Goal: Contribute content: Contribute content

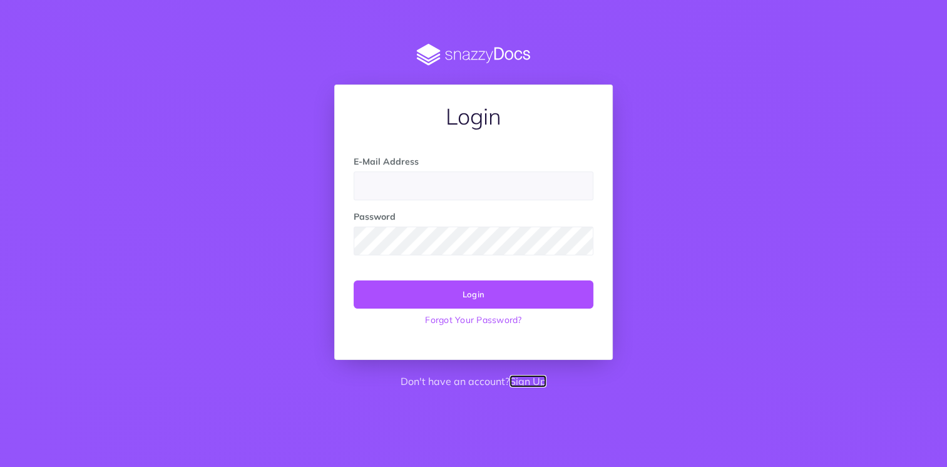
click at [523, 379] on link "Sign Up" at bounding box center [527, 381] width 37 height 13
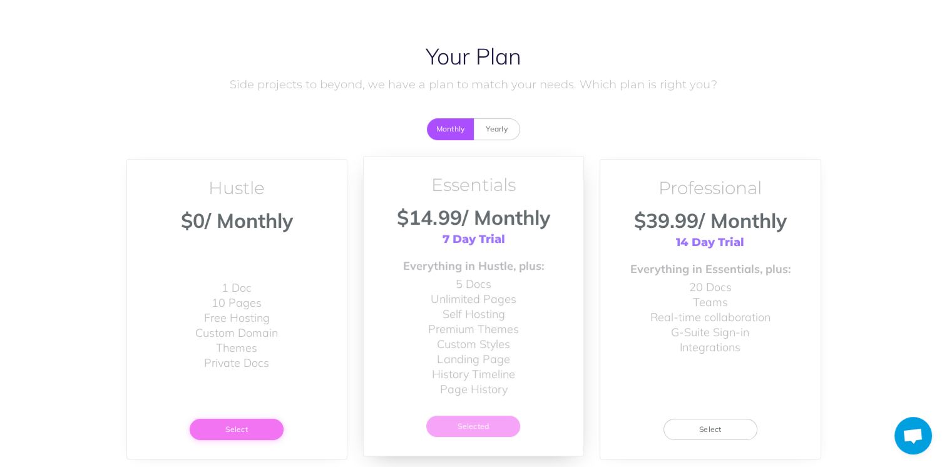
click at [260, 433] on button "Select" at bounding box center [237, 429] width 94 height 21
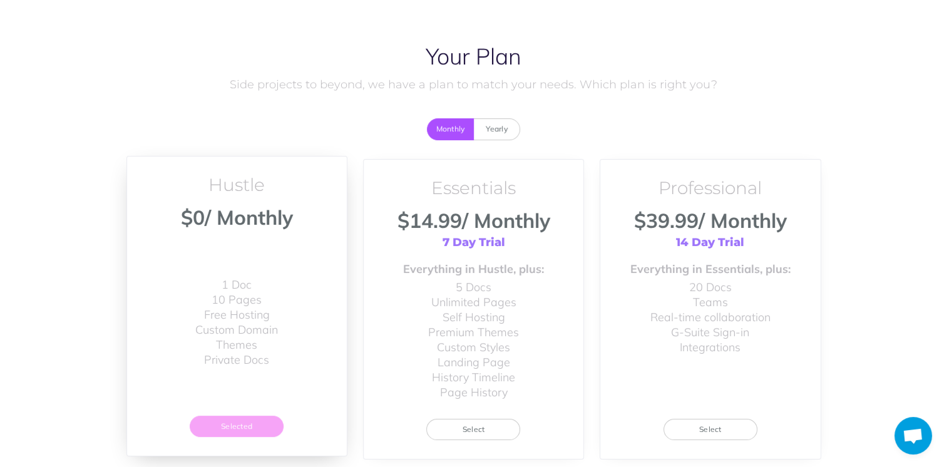
scroll to position [99, 0]
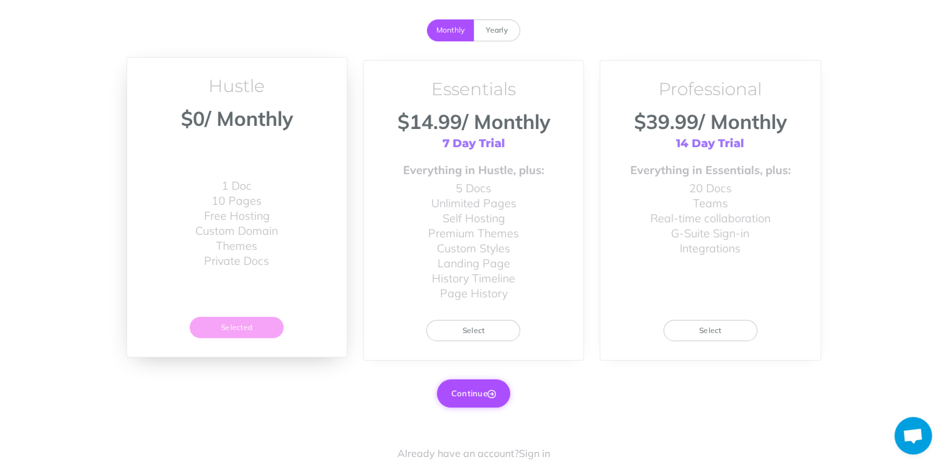
click at [479, 403] on button "Continue" at bounding box center [473, 393] width 73 height 28
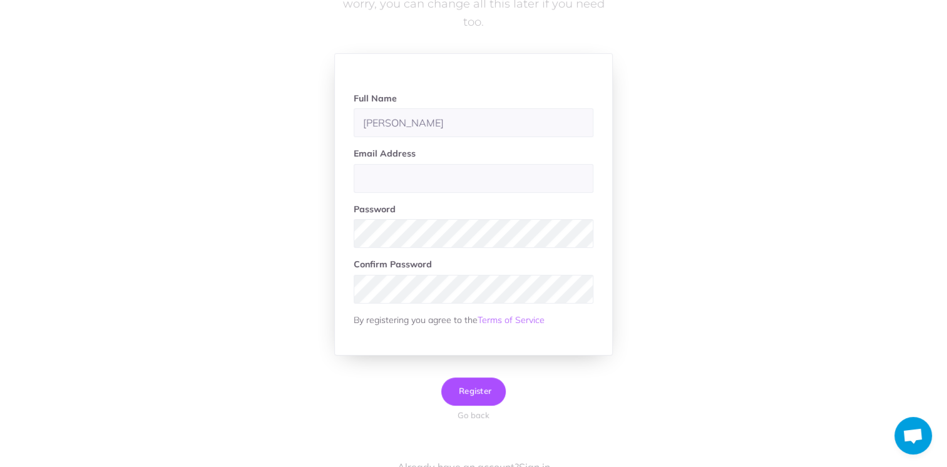
type input "[PERSON_NAME]"
click at [428, 182] on input "email" at bounding box center [474, 178] width 240 height 29
paste input "marshall8572@gmail.com"
type input "marshall8572@gmail.com"
click at [479, 388] on span "Register" at bounding box center [474, 391] width 36 height 10
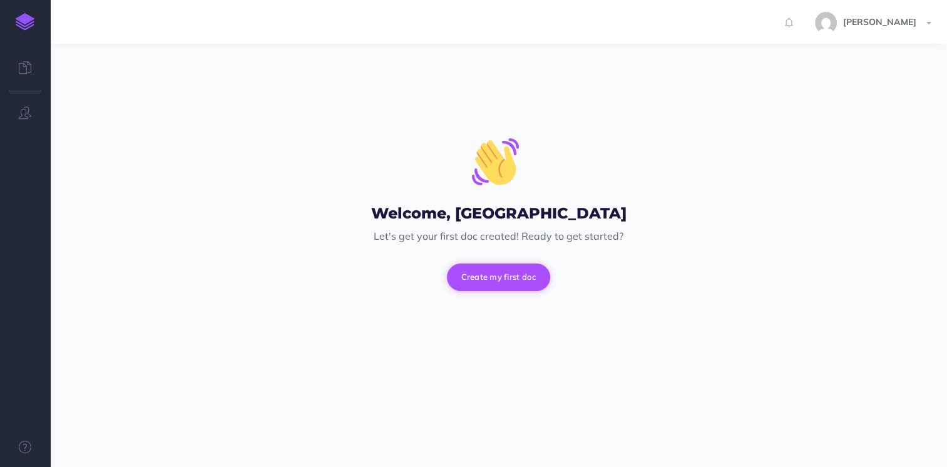
click at [503, 269] on button "Create my first doc" at bounding box center [499, 278] width 104 height 28
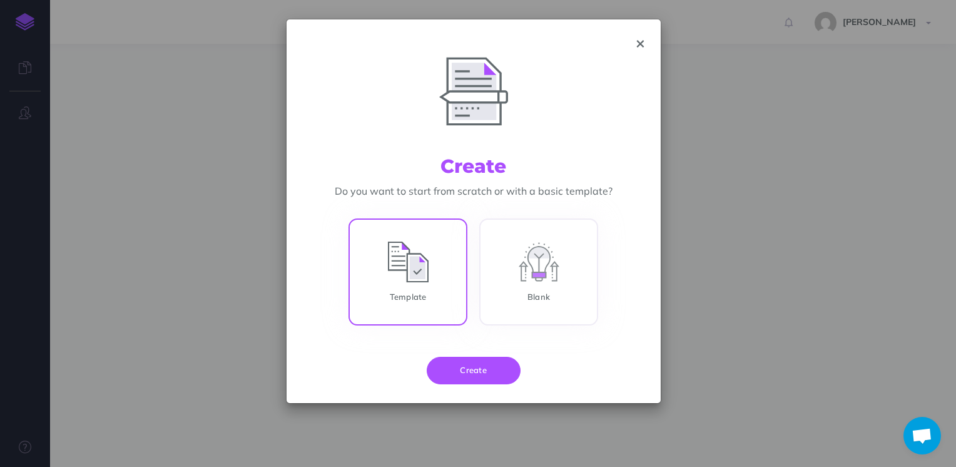
click at [424, 267] on input "Template" at bounding box center [408, 274] width 119 height 107
radio input "true"
click at [498, 377] on button "Create" at bounding box center [474, 371] width 94 height 28
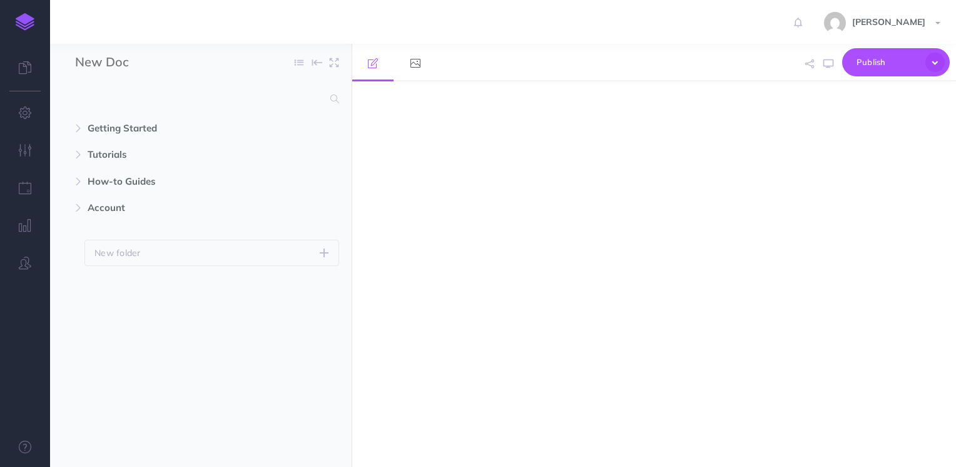
select select "null"
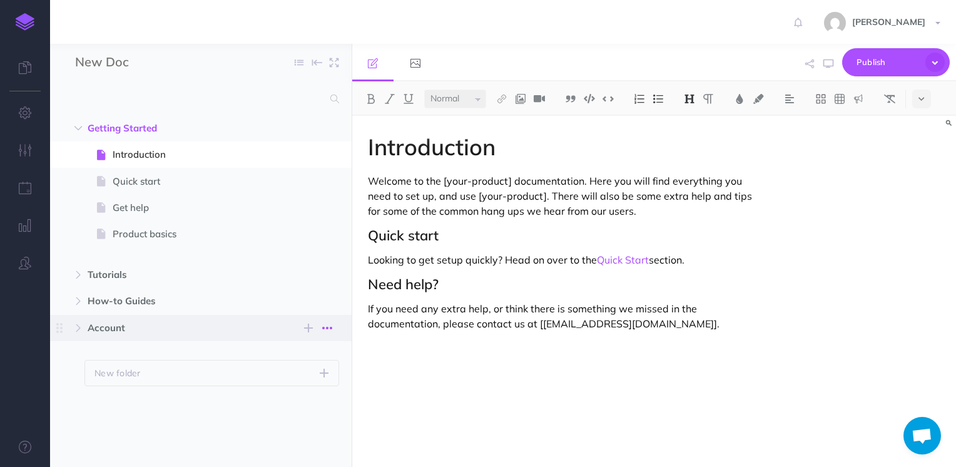
click at [325, 332] on icon "button" at bounding box center [327, 327] width 10 height 15
click at [320, 409] on link "Delete" at bounding box center [292, 412] width 94 height 21
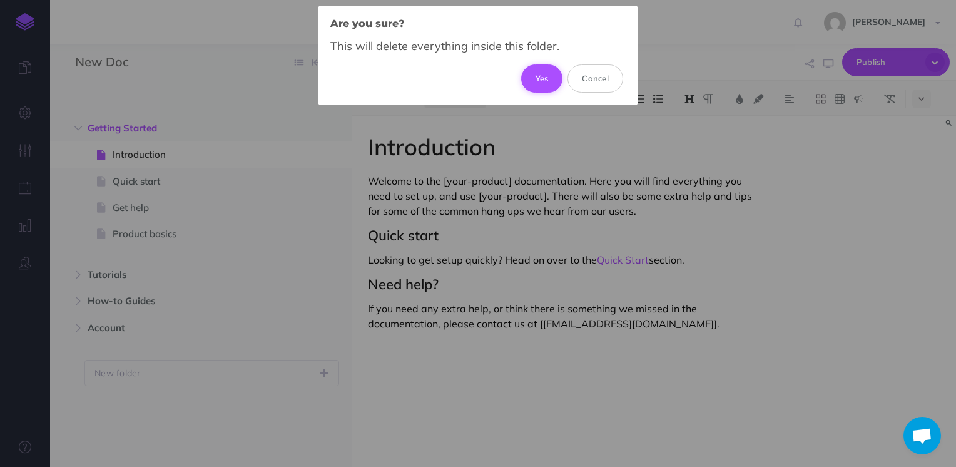
click at [548, 85] on button "Yes" at bounding box center [542, 78] width 42 height 28
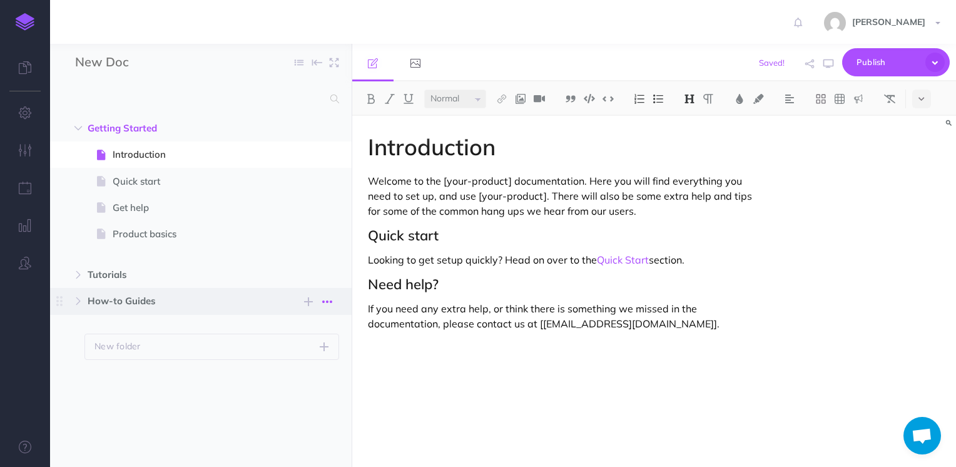
click at [334, 299] on button "button" at bounding box center [327, 301] width 23 height 15
click at [305, 384] on link "Delete" at bounding box center [292, 385] width 94 height 21
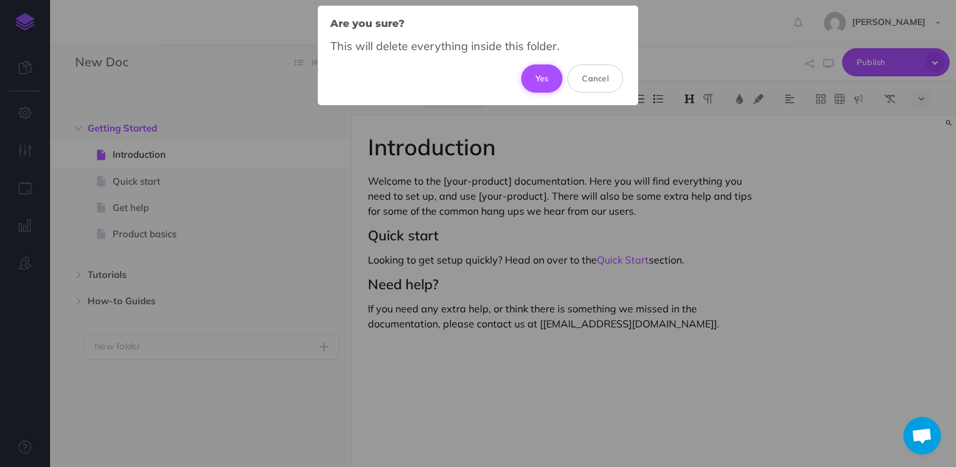
click at [541, 79] on button "Yes" at bounding box center [542, 78] width 42 height 28
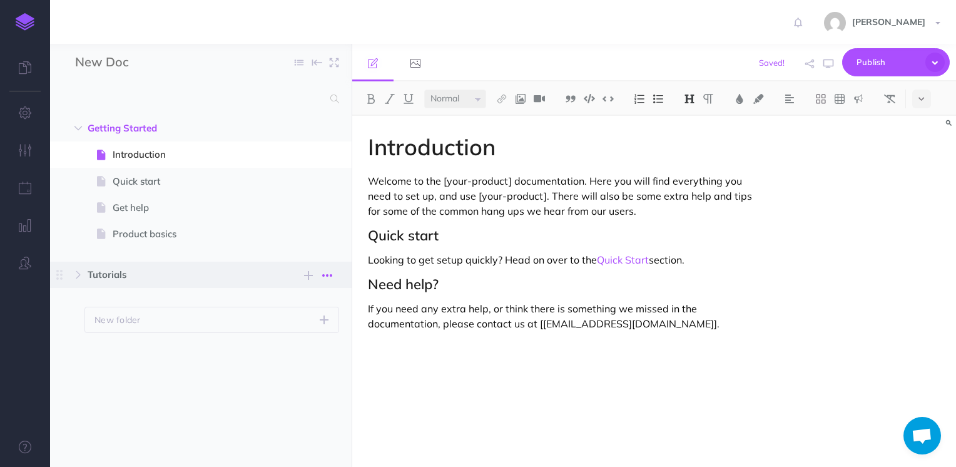
click at [326, 272] on icon "button" at bounding box center [327, 275] width 10 height 15
click at [297, 354] on link "Delete" at bounding box center [292, 359] width 94 height 21
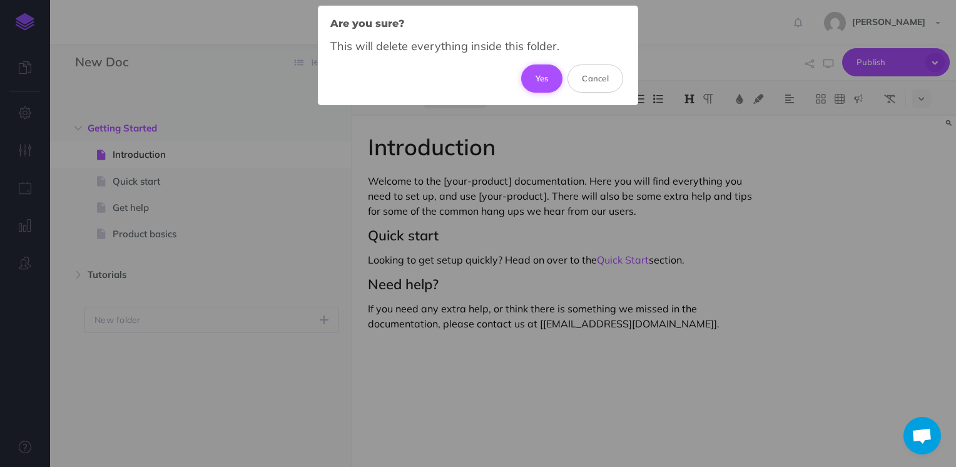
click at [553, 77] on button "Yes" at bounding box center [542, 78] width 42 height 28
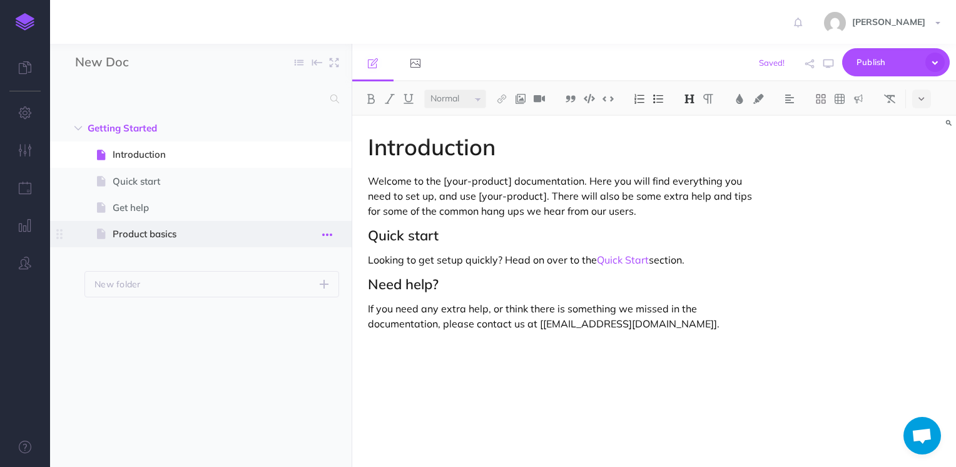
click at [332, 230] on icon "button" at bounding box center [327, 234] width 10 height 15
click at [305, 334] on link "Delete" at bounding box center [292, 339] width 94 height 21
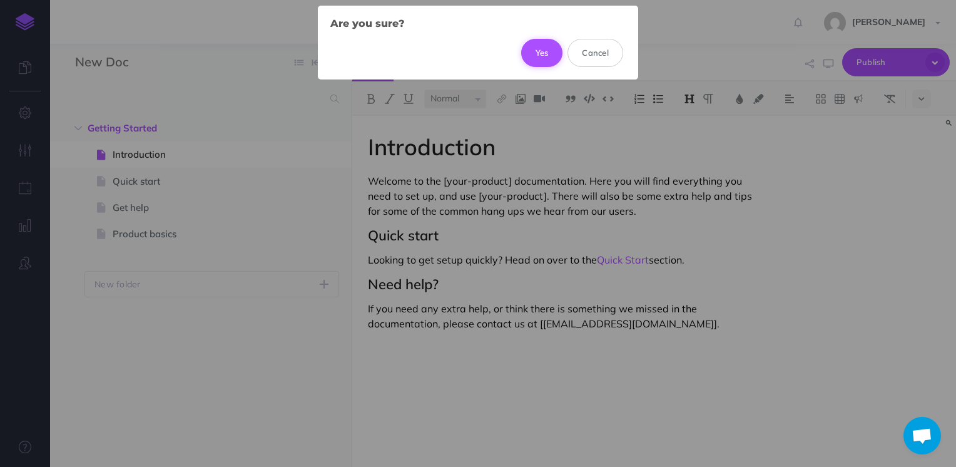
click at [551, 56] on button "Yes" at bounding box center [542, 53] width 42 height 28
select select "null"
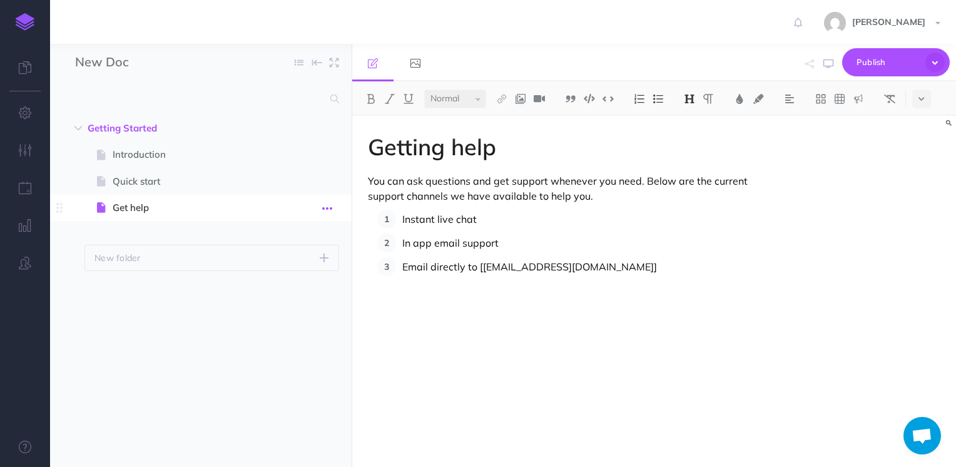
click at [332, 207] on icon "button" at bounding box center [327, 208] width 10 height 15
click at [299, 307] on link "Delete" at bounding box center [292, 312] width 94 height 21
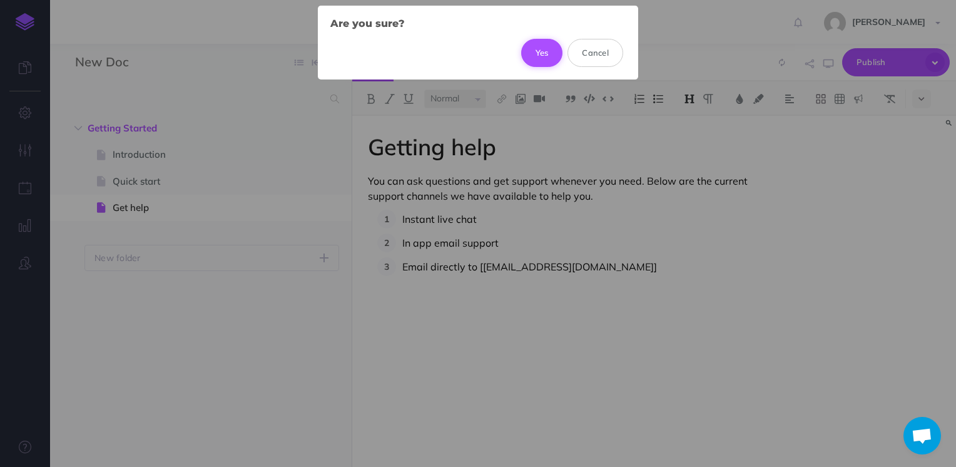
click at [543, 60] on button "Yes" at bounding box center [542, 53] width 42 height 28
select select "null"
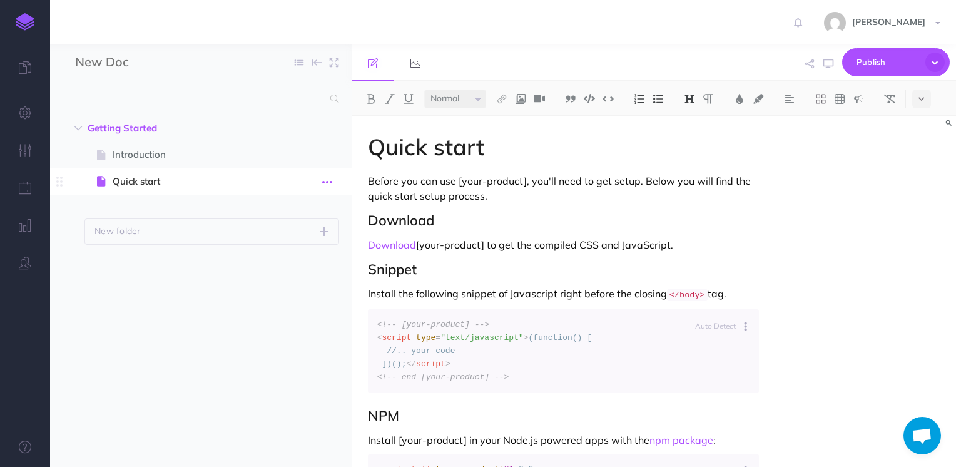
click at [332, 187] on icon "button" at bounding box center [327, 182] width 10 height 15
click at [309, 279] on link "Delete" at bounding box center [292, 286] width 94 height 21
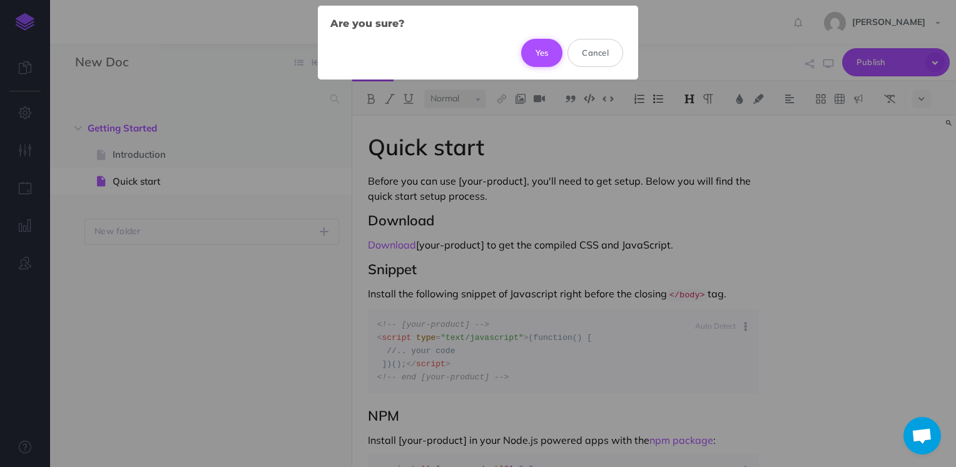
click at [543, 59] on button "Yes" at bounding box center [542, 53] width 42 height 28
select select "null"
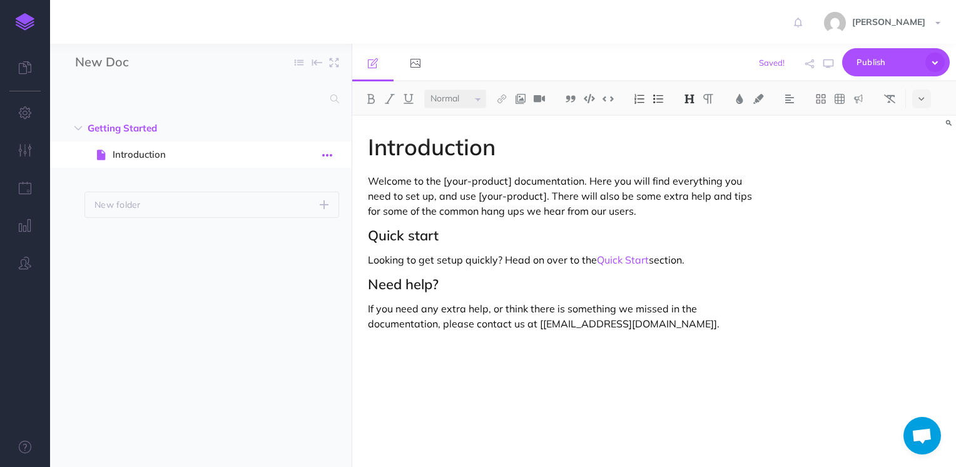
click at [338, 153] on button "button" at bounding box center [327, 154] width 23 height 16
click at [316, 234] on link "Settings" at bounding box center [292, 239] width 94 height 21
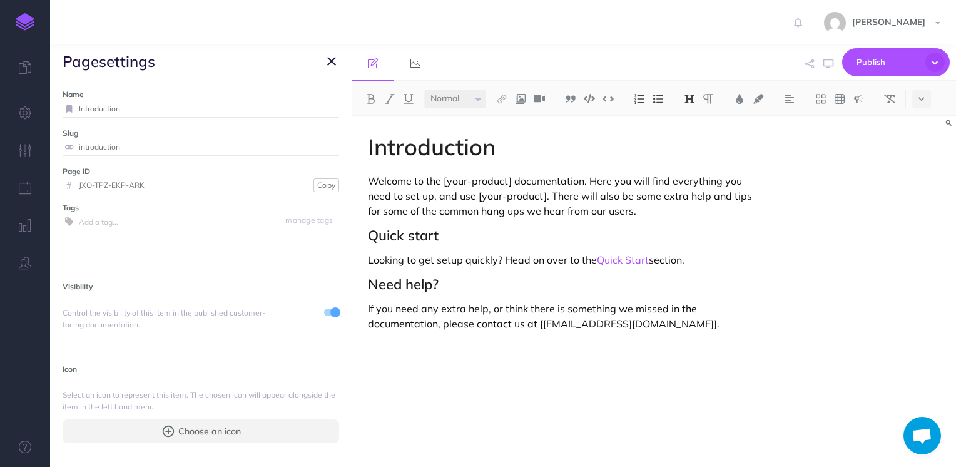
click at [170, 101] on input "Introduction" at bounding box center [209, 109] width 260 height 16
paste input "From Purchase to Protection: How to Install PC Matic Using Your License Key or …"
type input "From Purchase to Protection: How to Install PC Matic Using Your License Key or …"
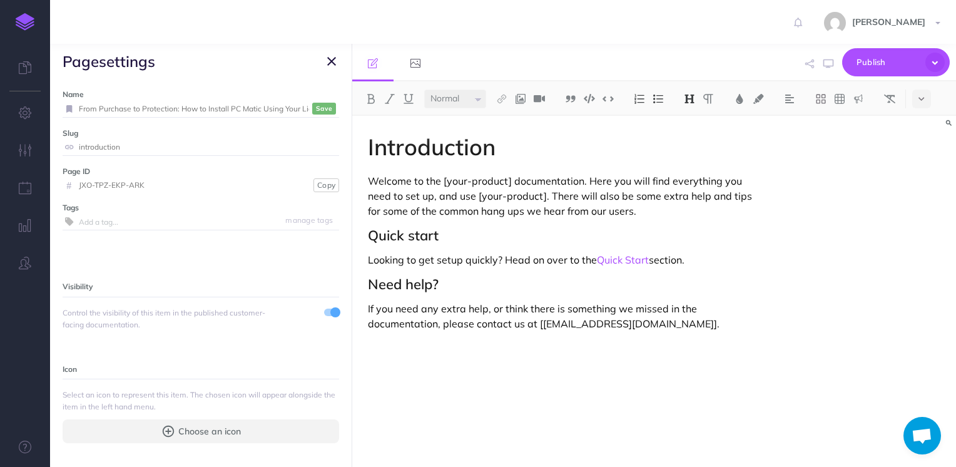
click at [317, 109] on small "Save" at bounding box center [324, 108] width 16 height 9
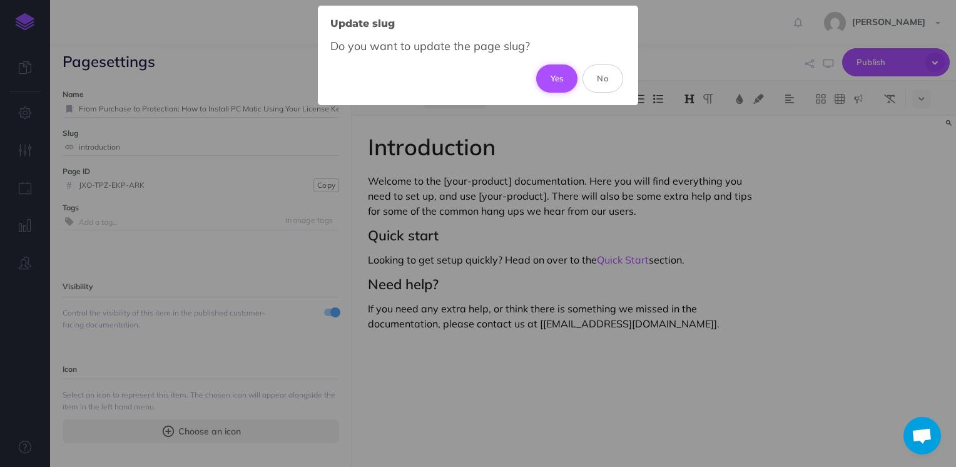
click at [566, 84] on button "Yes" at bounding box center [557, 78] width 42 height 28
type input "from-purchase-to-protection-how-to-install-pc-matic-using-your-license-key-or-a…"
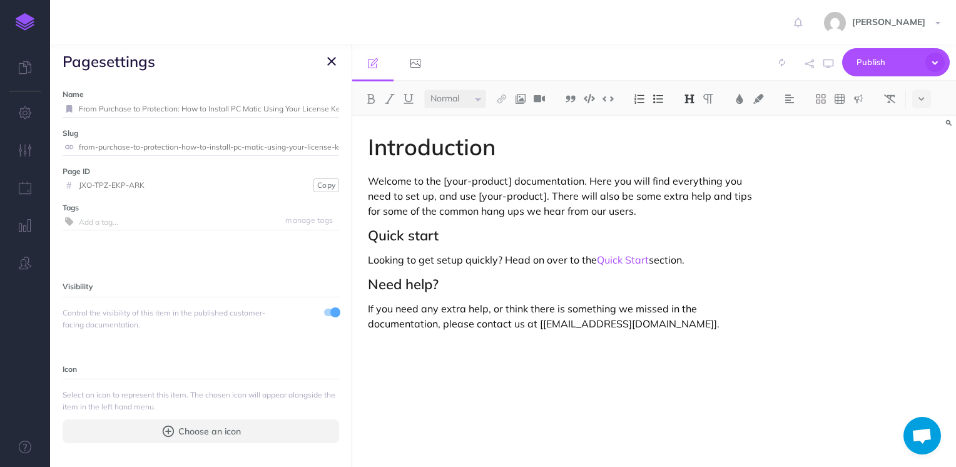
click at [496, 220] on div "Introduction Welcome to the [your-product] documentation. Here you will find ev…" at bounding box center [563, 285] width 423 height 339
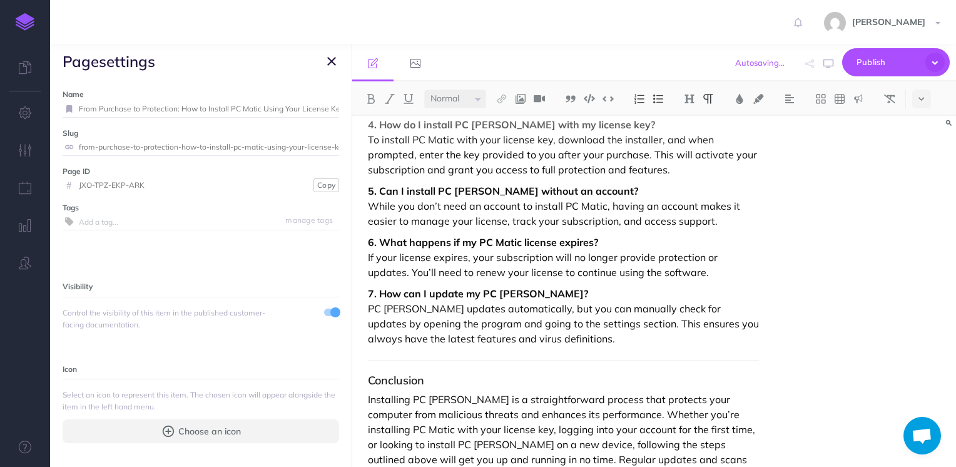
click at [832, 401] on div "From Purchase to Protection: How to Install PC Matic Using Your License Key or …" at bounding box center [654, 291] width 604 height 351
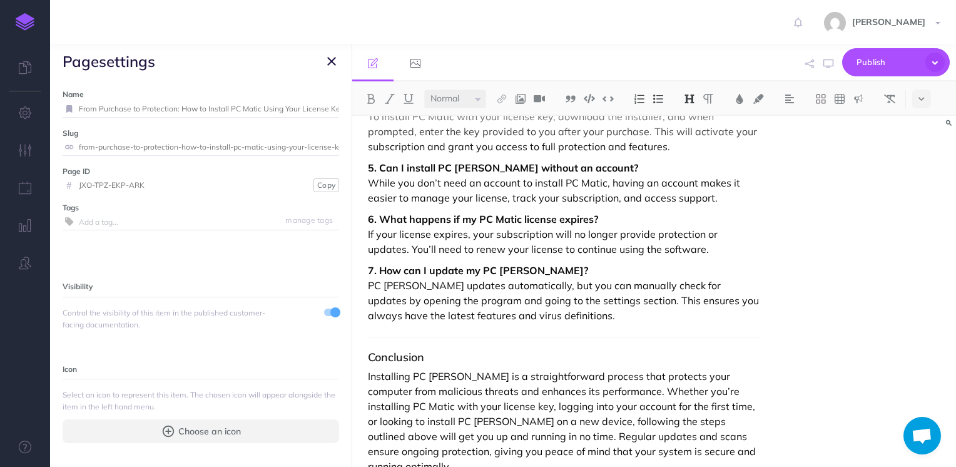
click at [431, 351] on h3 "Conclusion" at bounding box center [564, 357] width 392 height 13
drag, startPoint x: 431, startPoint y: 343, endPoint x: 333, endPoint y: 337, distance: 97.8
click at [333, 337] on div "New Doc Collapse all Expand all Expand to root folders Getting Started DRAFT Pu…" at bounding box center [503, 255] width 906 height 423
click at [690, 96] on img at bounding box center [689, 99] width 11 height 10
click at [692, 139] on button "H2" at bounding box center [689, 139] width 19 height 19
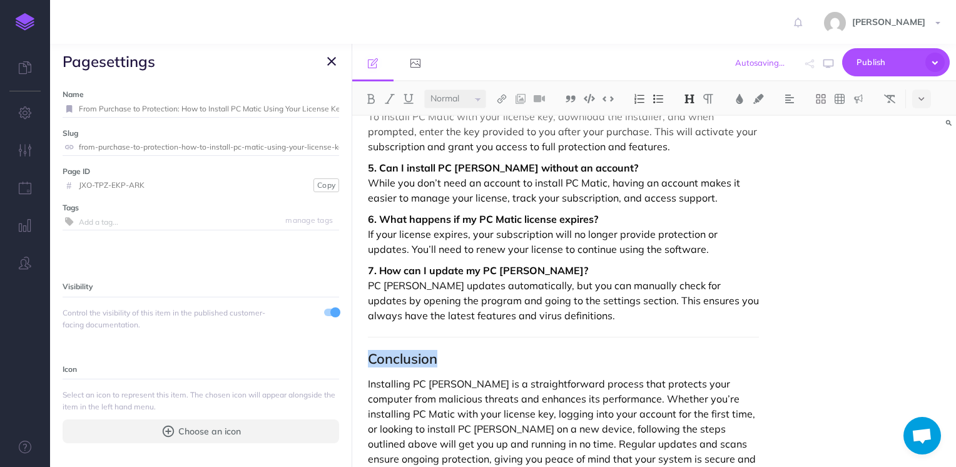
click at [370, 351] on h2 "Conclusion" at bounding box center [564, 358] width 392 height 15
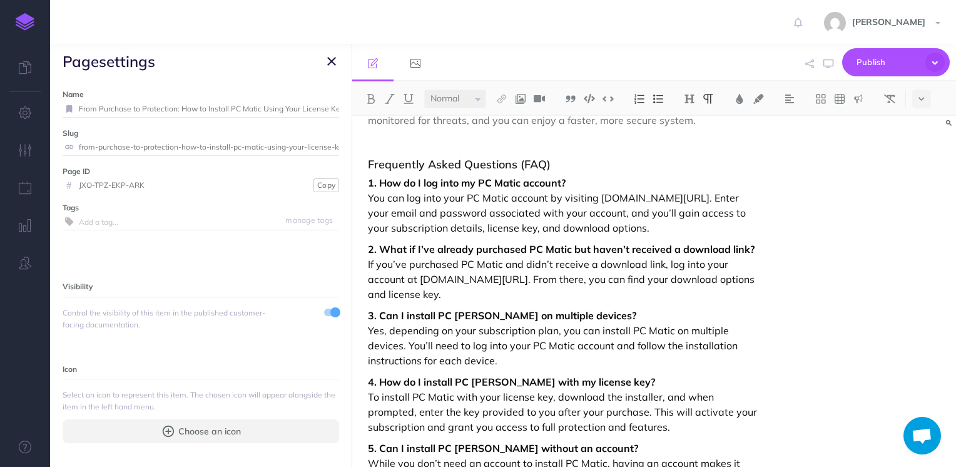
scroll to position [1848, 0]
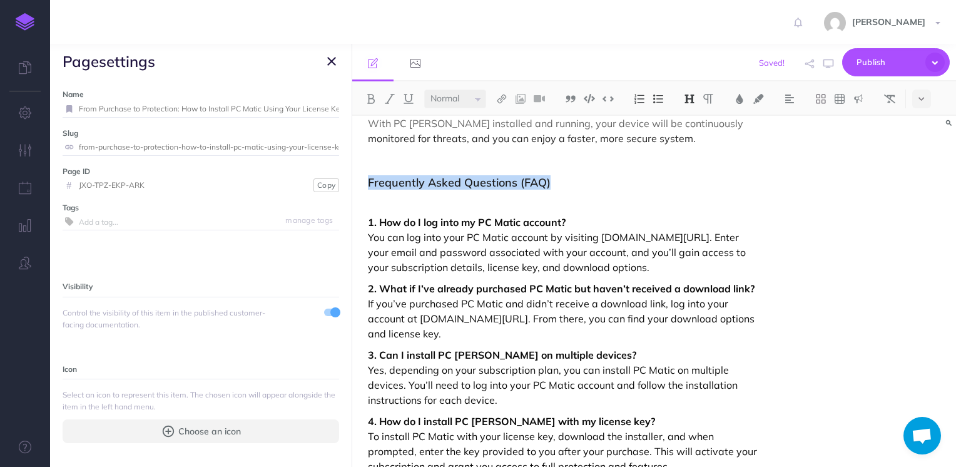
drag, startPoint x: 561, startPoint y: 163, endPoint x: 363, endPoint y: 158, distance: 197.9
click at [691, 101] on img at bounding box center [689, 99] width 11 height 10
click at [694, 135] on button "H2" at bounding box center [689, 139] width 19 height 19
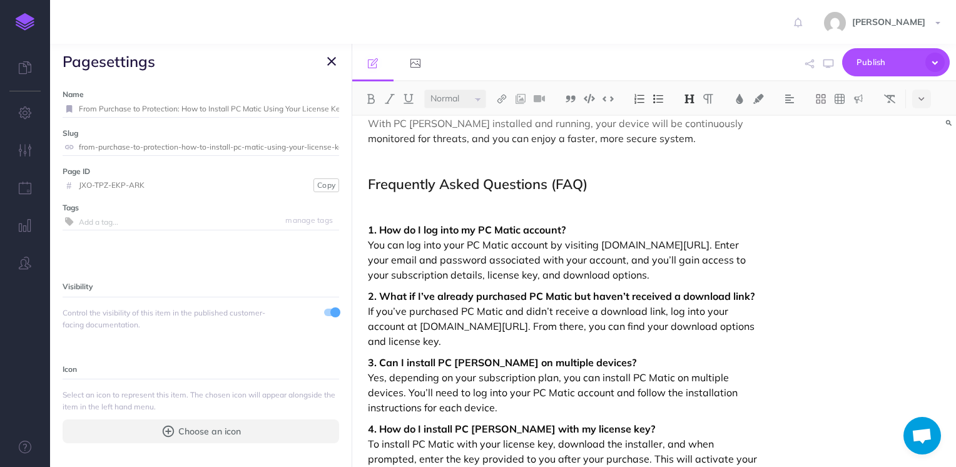
click at [934, 279] on div "From Purchase to Protection: How to Install PC Matic Using Your License Key or …" at bounding box center [654, 291] width 604 height 351
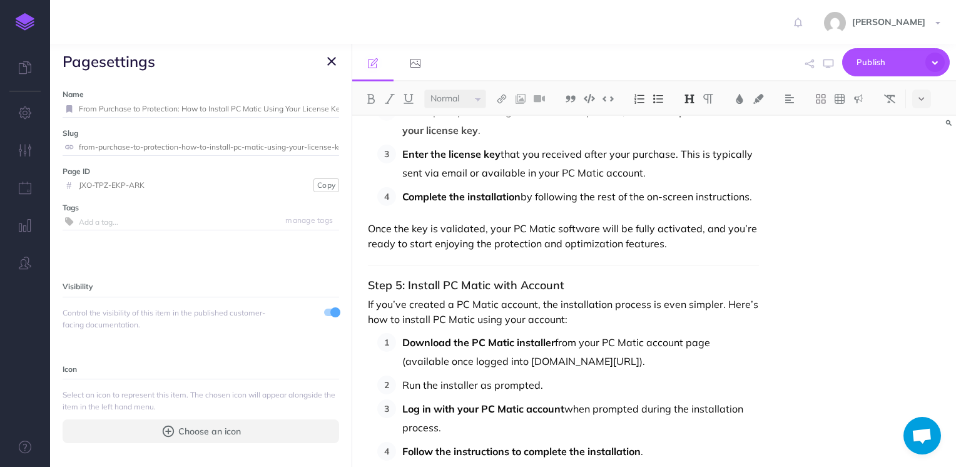
scroll to position [1209, 0]
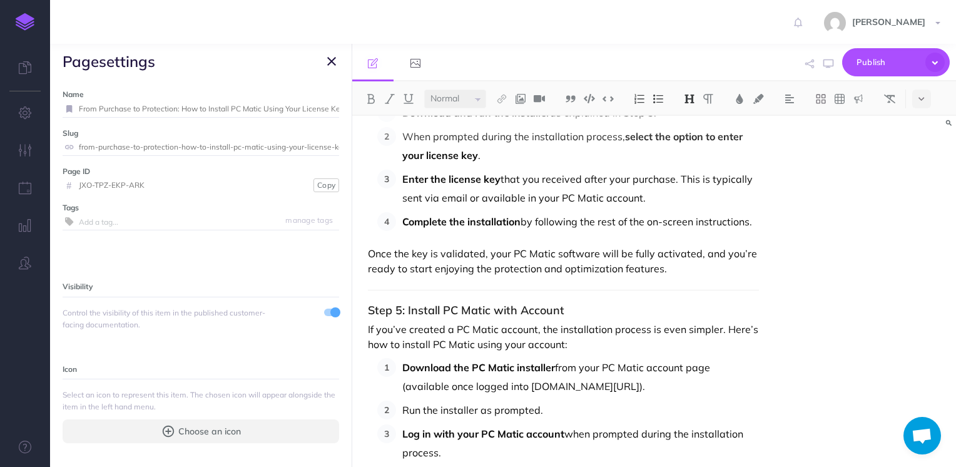
click at [368, 304] on h3 "Step 5: Install PC Matic with Account" at bounding box center [564, 310] width 392 height 13
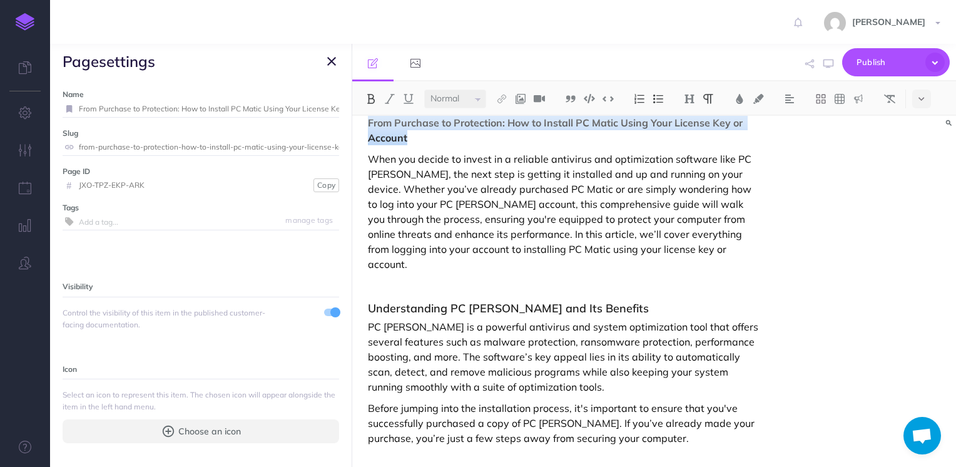
scroll to position [0, 0]
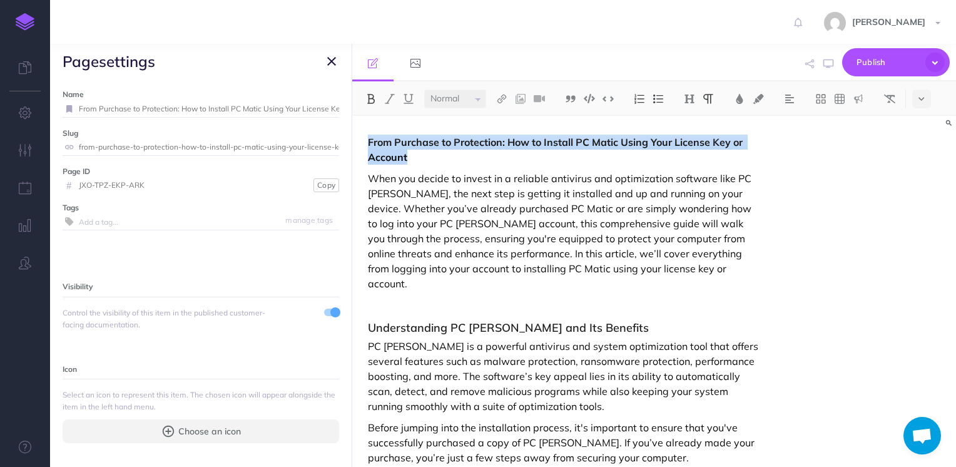
drag, startPoint x: 420, startPoint y: 140, endPoint x: 343, endPoint y: 114, distance: 81.2
click at [343, 114] on div "New Doc Collapse all Expand all Expand to root folders Getting Started DRAFT Pu…" at bounding box center [503, 255] width 906 height 423
click at [692, 94] on img at bounding box center [689, 99] width 11 height 10
click at [694, 118] on button "H1" at bounding box center [689, 120] width 19 height 19
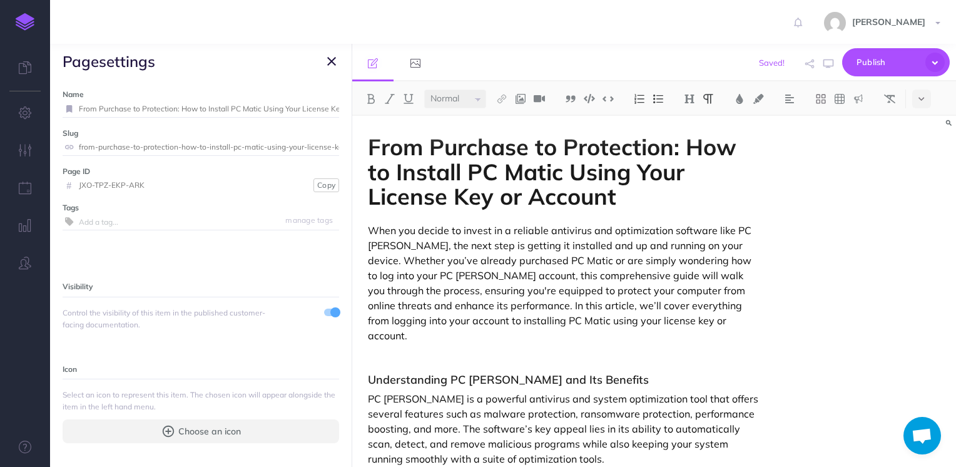
drag, startPoint x: 593, startPoint y: 362, endPoint x: 370, endPoint y: 353, distance: 223.6
click at [689, 96] on img at bounding box center [689, 99] width 11 height 10
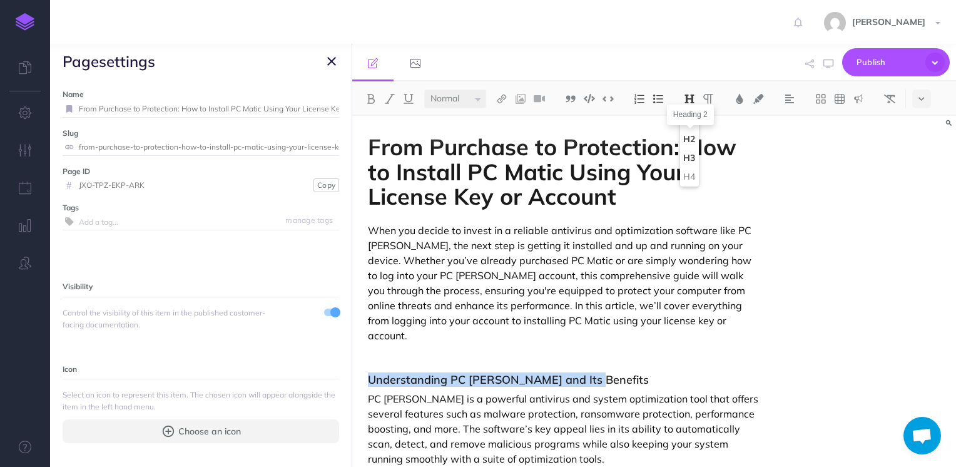
click at [689, 135] on button "H2" at bounding box center [689, 139] width 19 height 19
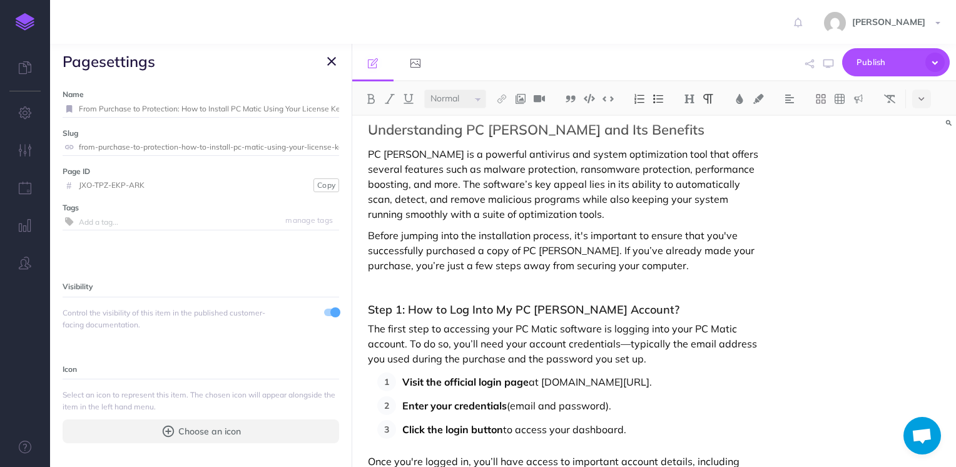
scroll to position [273, 0]
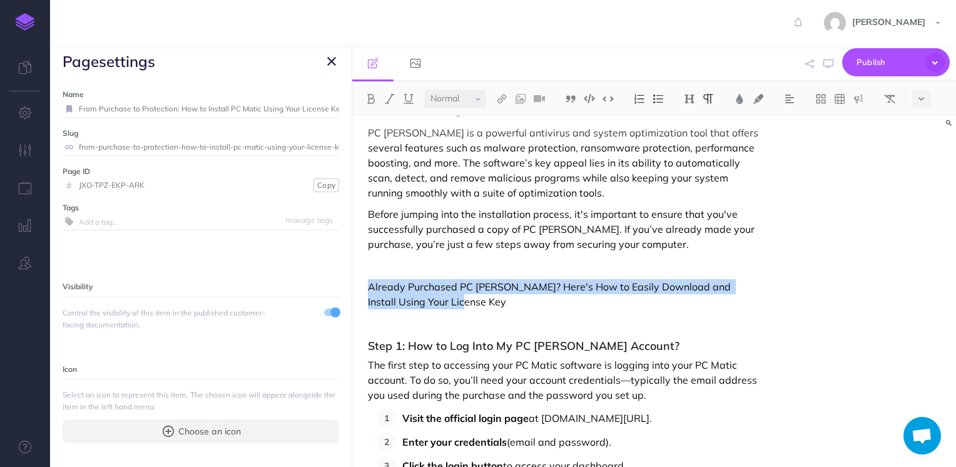
drag, startPoint x: 428, startPoint y: 290, endPoint x: 361, endPoint y: 275, distance: 69.4
click at [686, 102] on img at bounding box center [689, 99] width 11 height 10
click at [691, 136] on button "H2" at bounding box center [689, 139] width 19 height 19
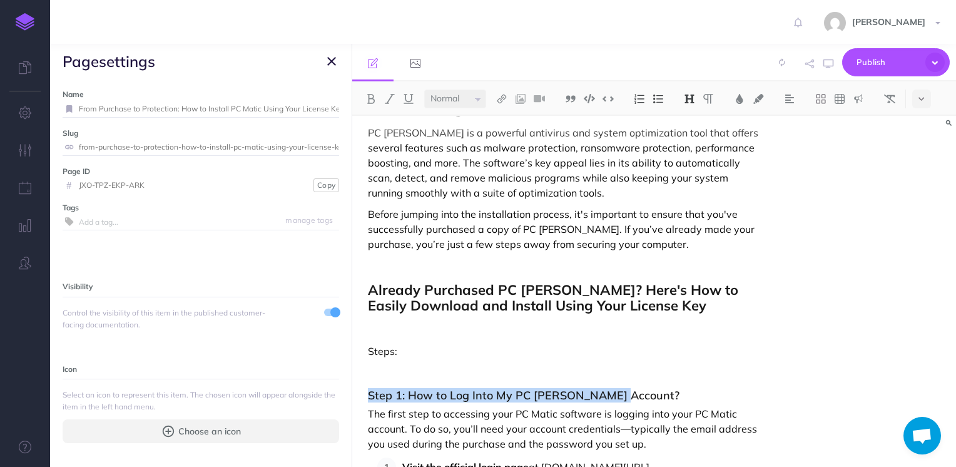
drag, startPoint x: 638, startPoint y: 375, endPoint x: 366, endPoint y: 384, distance: 272.4
click at [693, 100] on img at bounding box center [689, 99] width 11 height 10
click at [831, 289] on div "From Purchase to Protection: How to Install PC Matic Using Your License Key or …" at bounding box center [654, 291] width 604 height 351
click at [928, 246] on div "From Purchase to Protection: How to Install PC Matic Using Your License Key or …" at bounding box center [654, 291] width 604 height 351
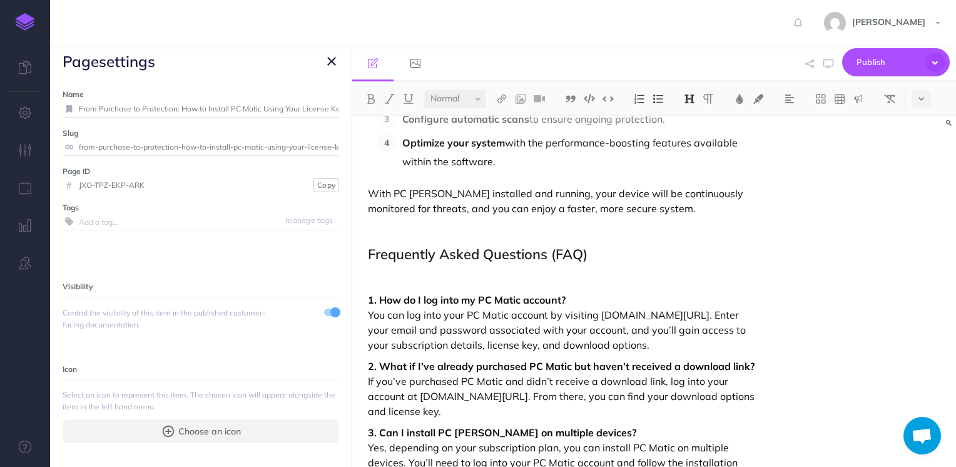
scroll to position [1975, 0]
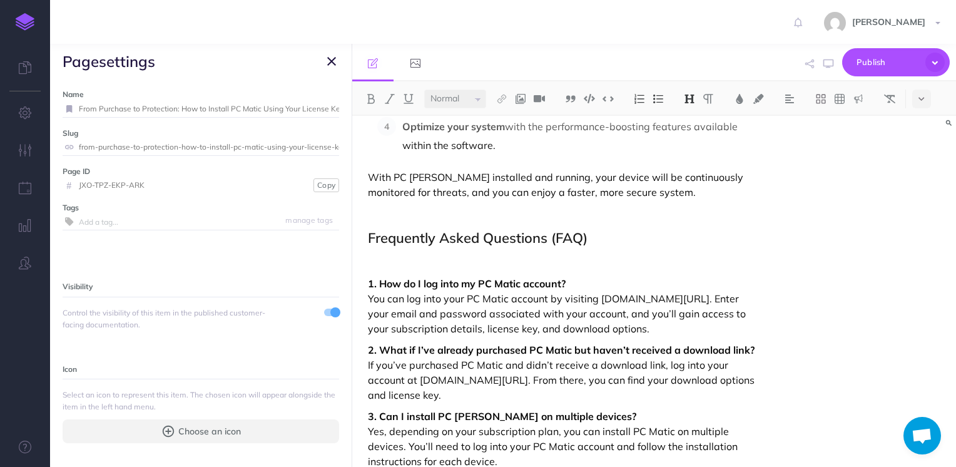
click at [596, 230] on h2 "Frequently Asked Questions (FAQ)" at bounding box center [564, 237] width 392 height 15
click at [694, 95] on img at bounding box center [689, 99] width 11 height 10
click at [803, 197] on div "From Purchase to Protection: How to Install PC Matic Using Your License Key or …" at bounding box center [654, 291] width 604 height 351
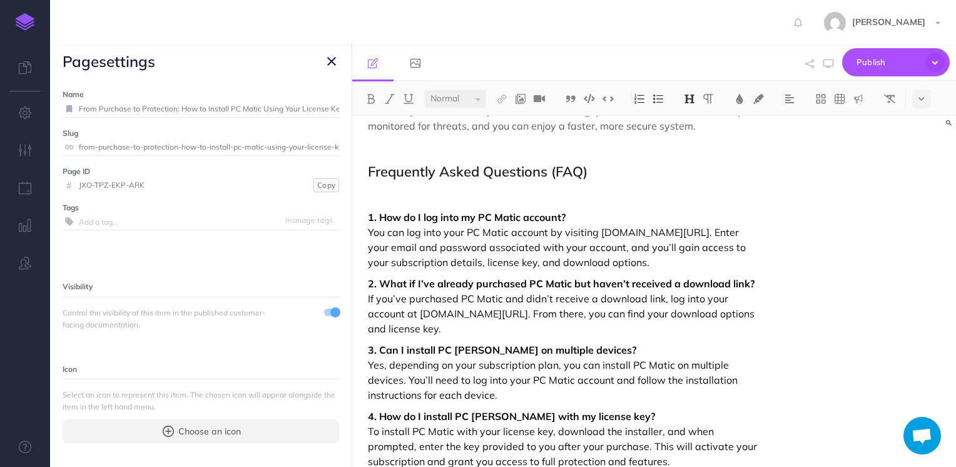
scroll to position [2017, 0]
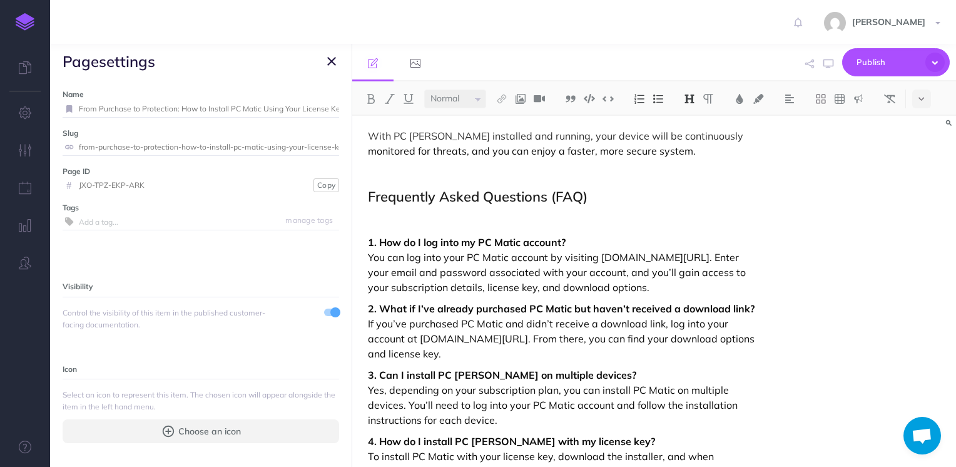
click at [379, 213] on p at bounding box center [564, 220] width 392 height 15
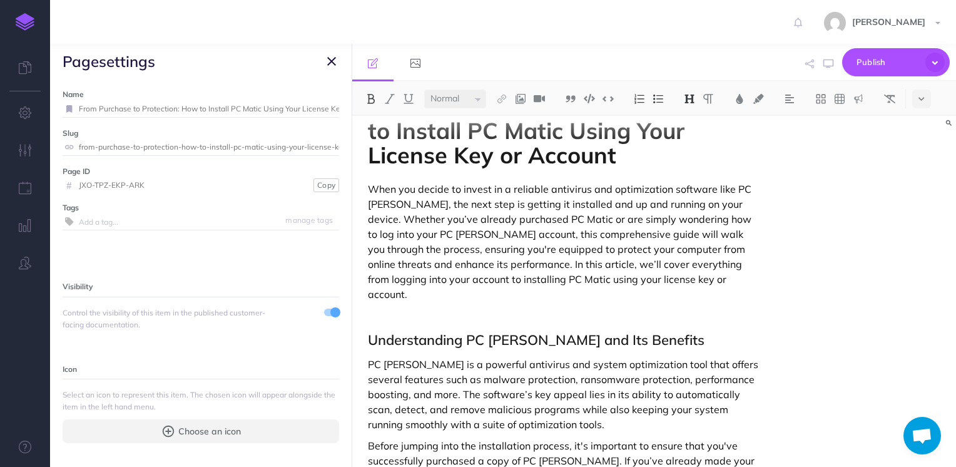
scroll to position [16, 0]
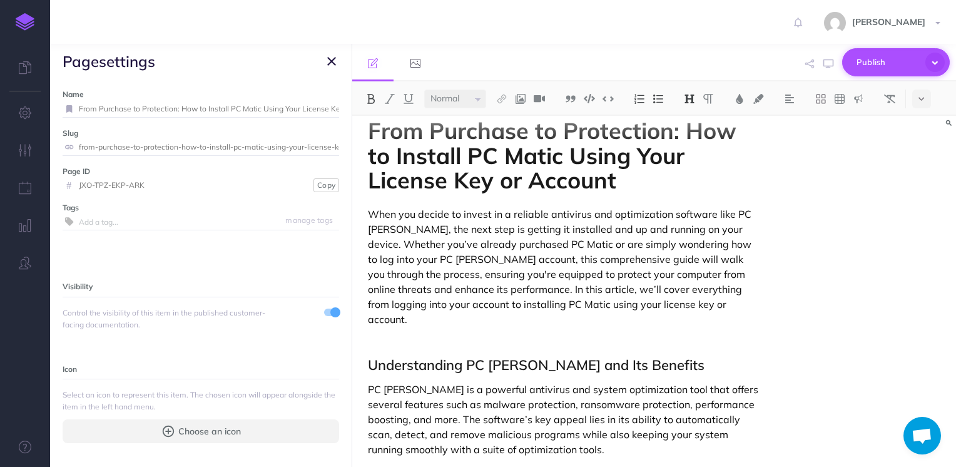
click at [861, 69] on span "Publish" at bounding box center [888, 62] width 63 height 19
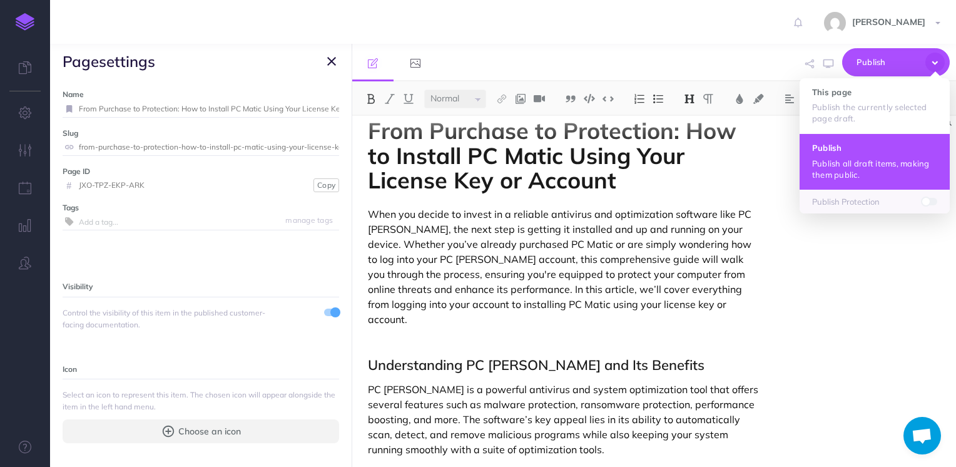
click at [859, 156] on button "Publish Publish all draft items, making them public." at bounding box center [875, 161] width 150 height 56
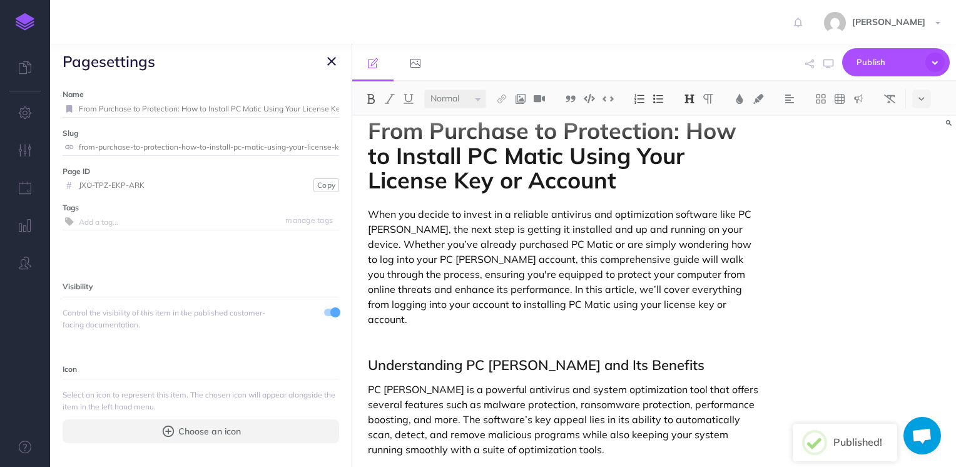
click at [331, 67] on icon "button" at bounding box center [331, 61] width 9 height 15
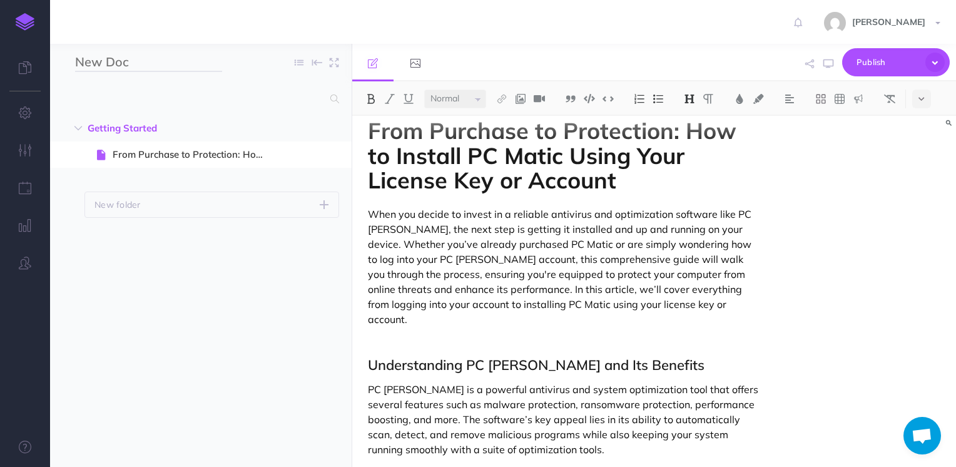
click at [120, 68] on input "New Doc" at bounding box center [148, 62] width 147 height 19
type input "Pcmatic documentation"
click at [285, 240] on ul "Getting Started New folder Add a new folder inside this folder New page Add a n…" at bounding box center [201, 274] width 302 height 319
click at [880, 61] on span "Publish" at bounding box center [888, 62] width 63 height 19
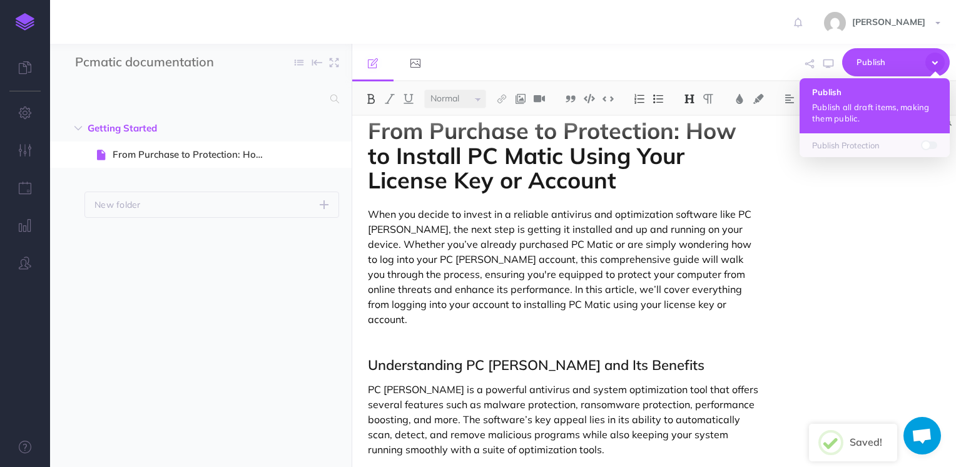
click at [841, 113] on p "Publish all draft items, making them public." at bounding box center [874, 112] width 125 height 23
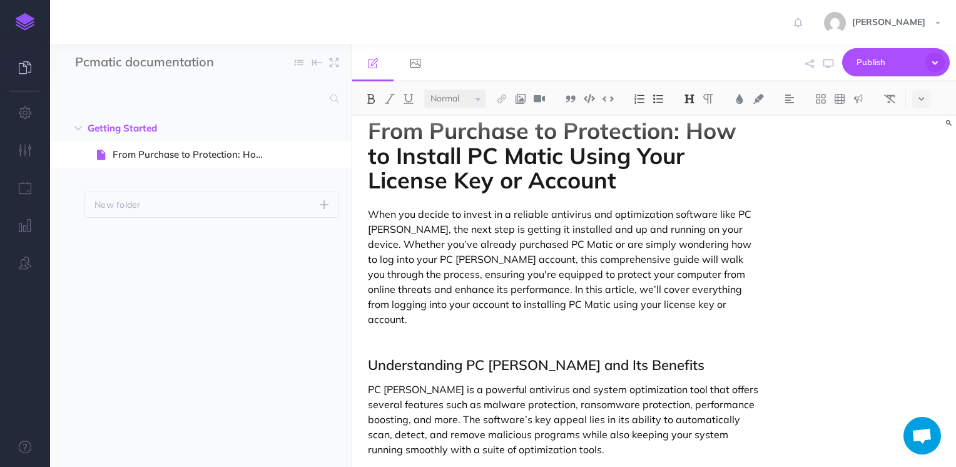
click at [28, 76] on link at bounding box center [25, 69] width 50 height 38
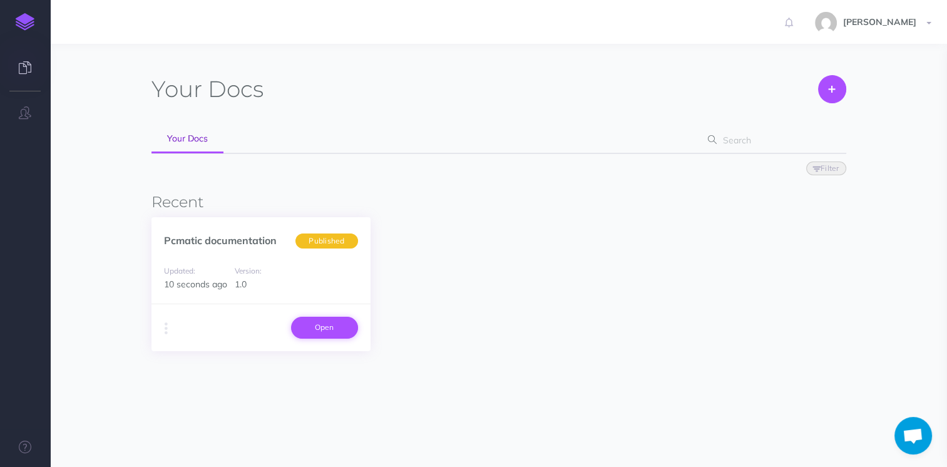
click at [323, 324] on link "Open" at bounding box center [324, 327] width 67 height 21
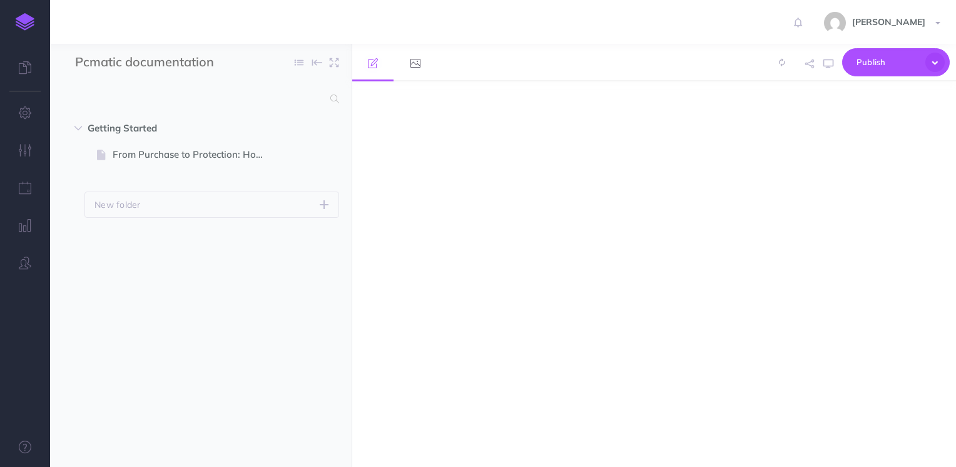
select select "null"
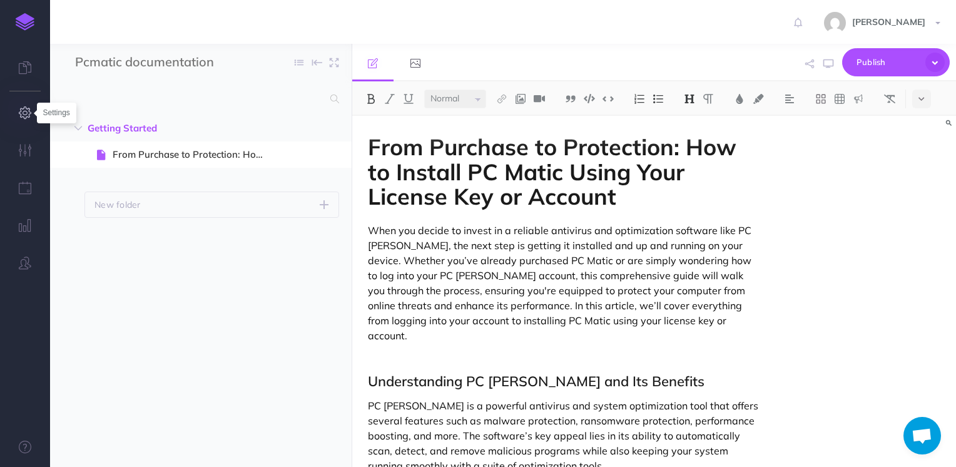
click at [29, 116] on icon "button" at bounding box center [25, 112] width 13 height 13
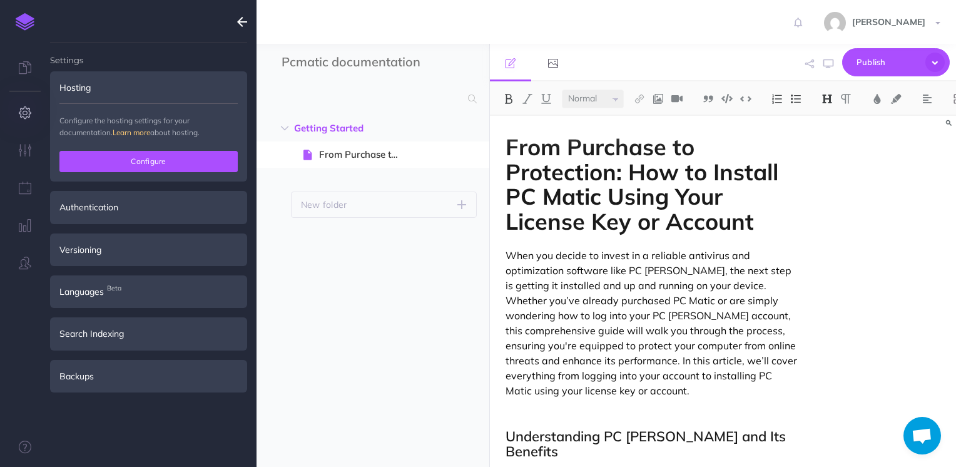
click at [195, 169] on button "Configure" at bounding box center [148, 161] width 178 height 21
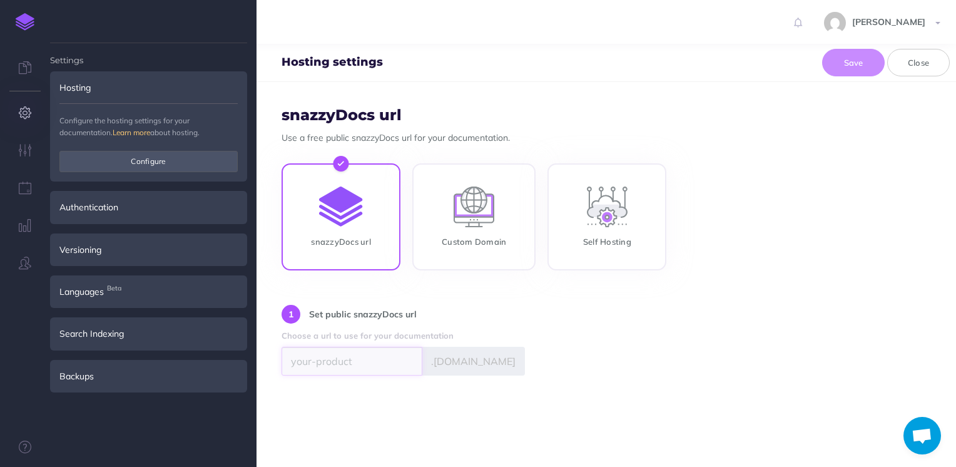
click at [373, 356] on input "text" at bounding box center [352, 361] width 141 height 29
type input "ppccmatic"
click at [604, 361] on div "1 Set public snazzyDocs url Choose a url to use for your documentation ppccmati…" at bounding box center [607, 340] width 650 height 70
click at [853, 63] on button "Save" at bounding box center [853, 63] width 63 height 28
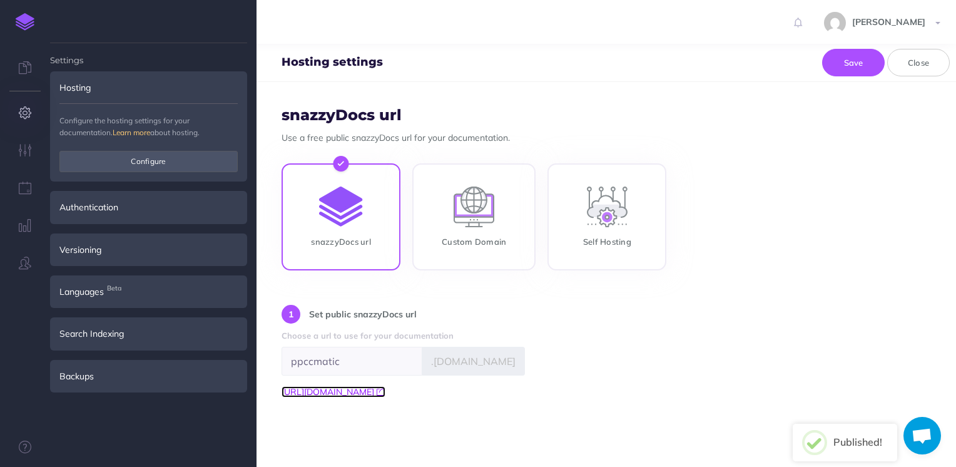
click at [386, 392] on icon at bounding box center [381, 391] width 9 height 9
click at [34, 82] on link at bounding box center [25, 69] width 50 height 38
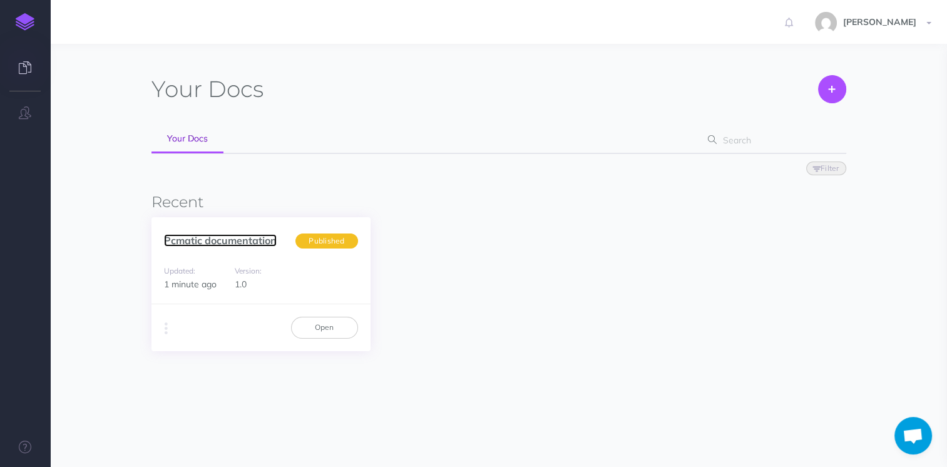
click at [233, 239] on link "Pcmatic documentation" at bounding box center [220, 240] width 113 height 13
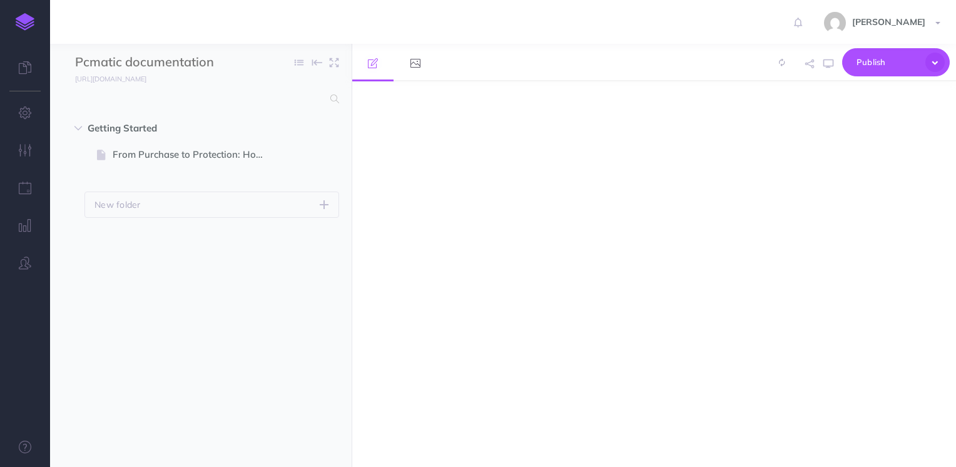
select select "null"
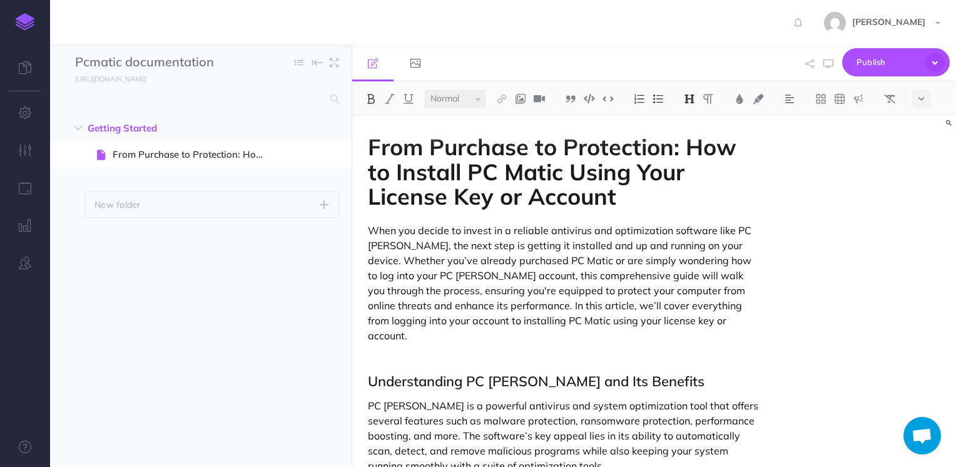
click at [874, 197] on div "From Purchase to Protection: How to Install PC Matic Using Your License Key or …" at bounding box center [654, 291] width 604 height 351
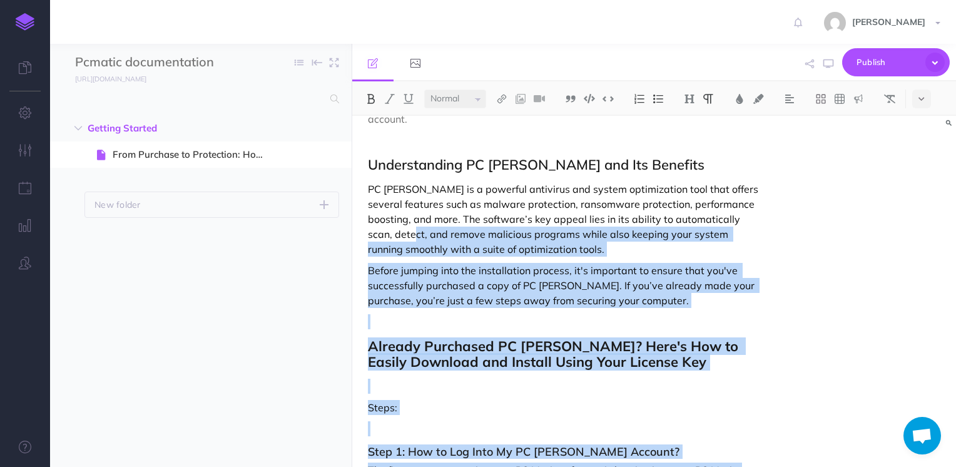
scroll to position [277, 0]
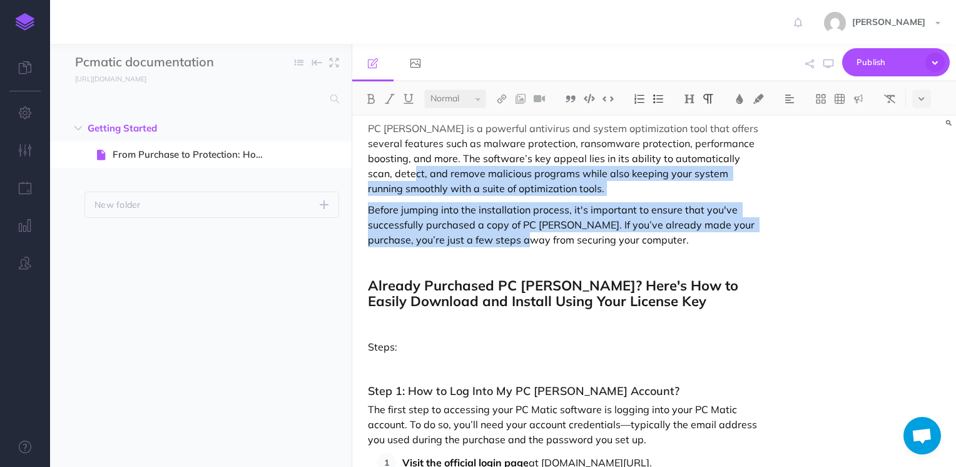
drag, startPoint x: 387, startPoint y: 437, endPoint x: 523, endPoint y: 218, distance: 258.1
click at [521, 166] on p "PC [PERSON_NAME] is a powerful antivirus and system optimization tool that offe…" at bounding box center [564, 158] width 392 height 75
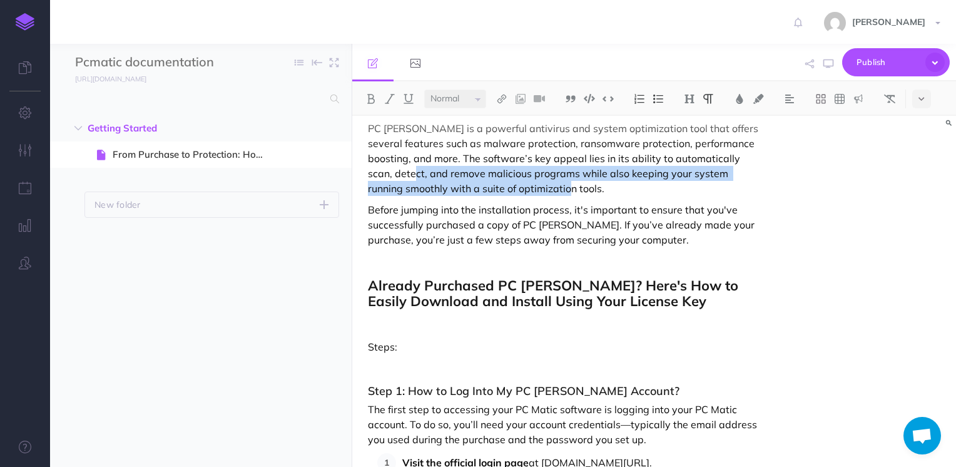
drag, startPoint x: 521, startPoint y: 175, endPoint x: 388, endPoint y: 159, distance: 133.6
click at [388, 159] on p "PC [PERSON_NAME] is a powerful antivirus and system optimization tool that offe…" at bounding box center [564, 158] width 392 height 75
click at [506, 98] on img at bounding box center [501, 99] width 11 height 10
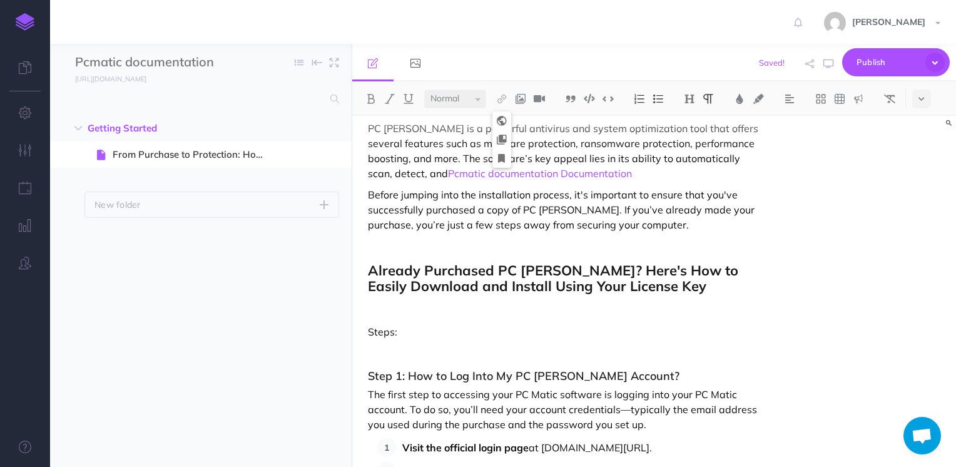
click at [591, 158] on p "PC [PERSON_NAME] is a powerful antivirus and system optimization tool that offe…" at bounding box center [564, 151] width 392 height 60
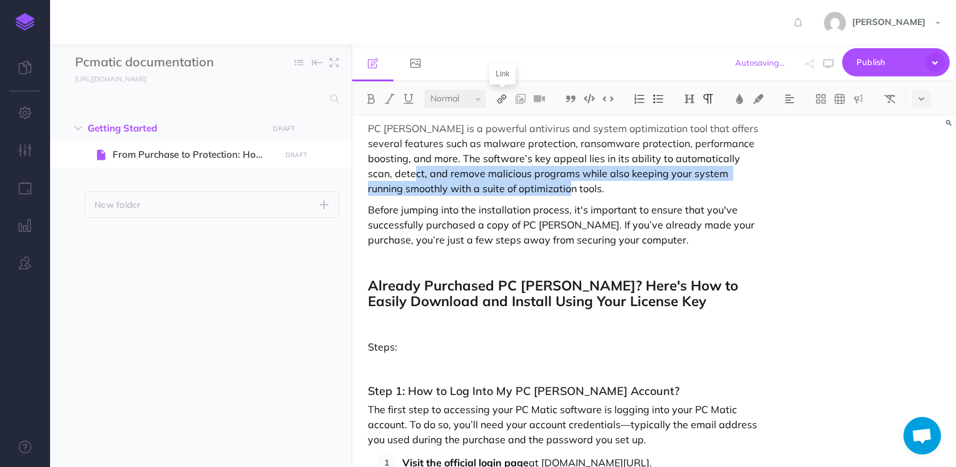
click at [501, 103] on img at bounding box center [501, 99] width 11 height 10
click at [503, 116] on icon at bounding box center [502, 120] width 10 height 9
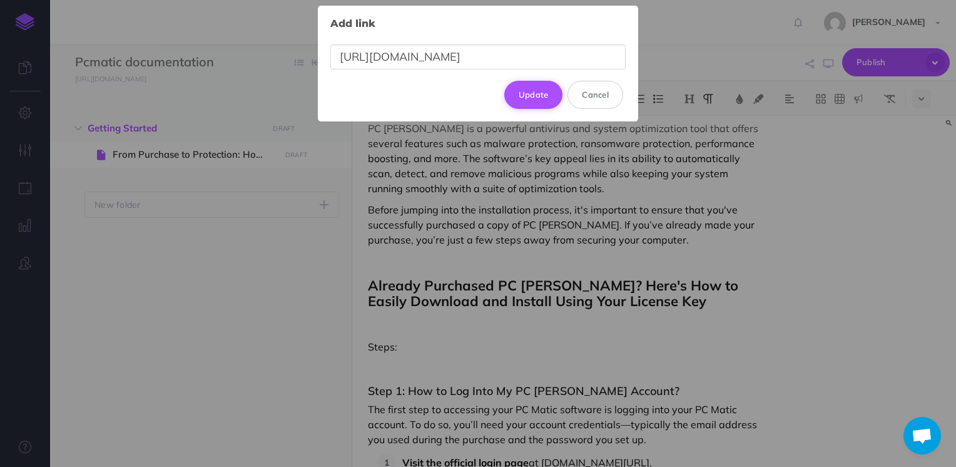
type input "[URL][DOMAIN_NAME]"
click at [531, 99] on button "Update" at bounding box center [533, 95] width 59 height 28
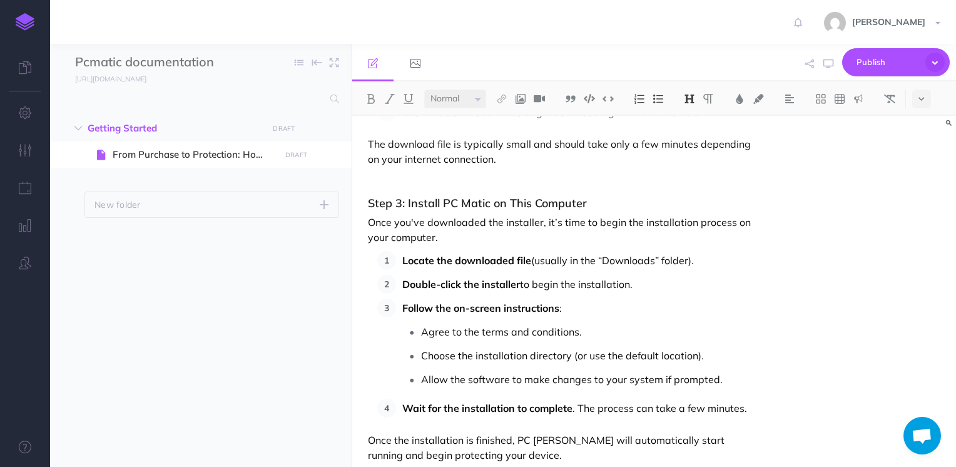
scroll to position [1048, 0]
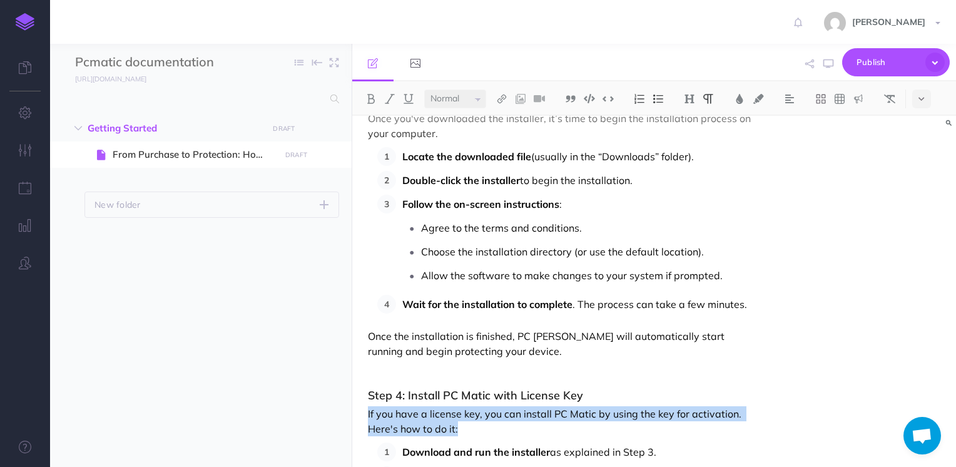
drag, startPoint x: 468, startPoint y: 412, endPoint x: 361, endPoint y: 397, distance: 108.0
click at [361, 397] on div "From Purchase to Protection: How to Install PC Matic Using Your License Key or …" at bounding box center [563, 431] width 423 height 2728
click at [503, 93] on button at bounding box center [502, 99] width 19 height 19
click at [501, 120] on icon at bounding box center [502, 120] width 10 height 9
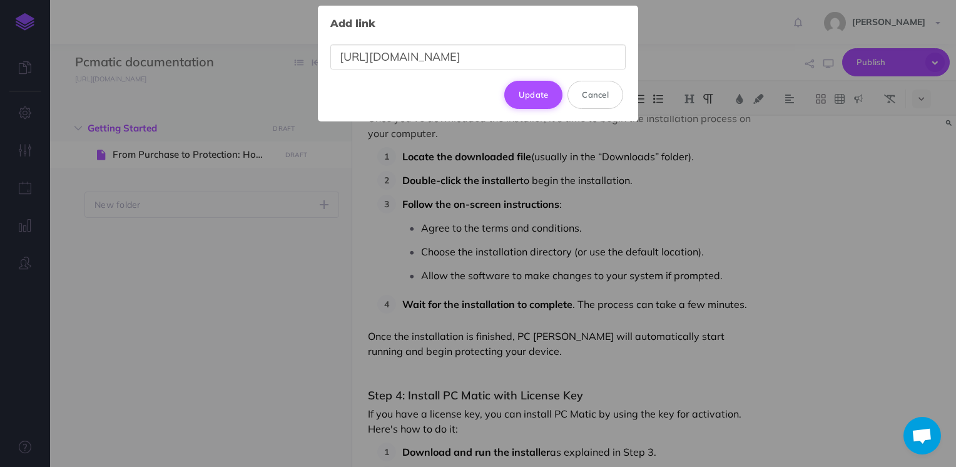
type input "[URL][DOMAIN_NAME]"
click at [533, 96] on button "Update" at bounding box center [533, 95] width 59 height 28
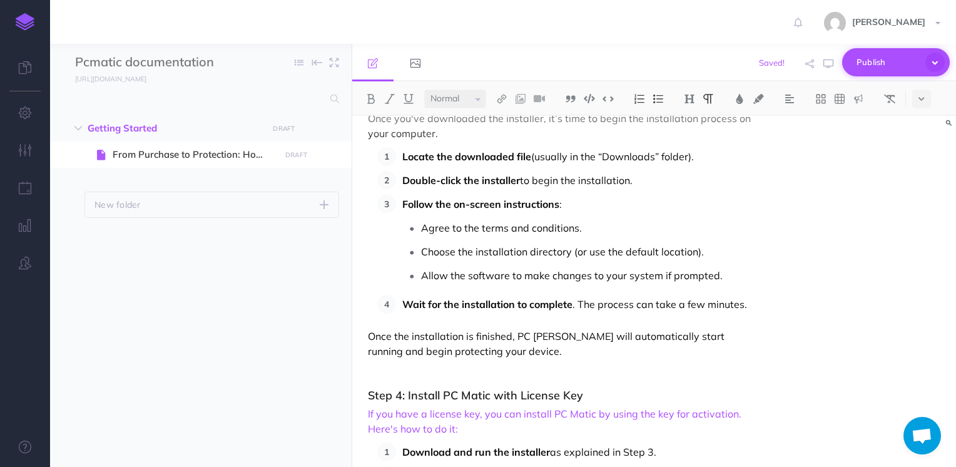
click at [873, 66] on span "Publish" at bounding box center [888, 62] width 63 height 19
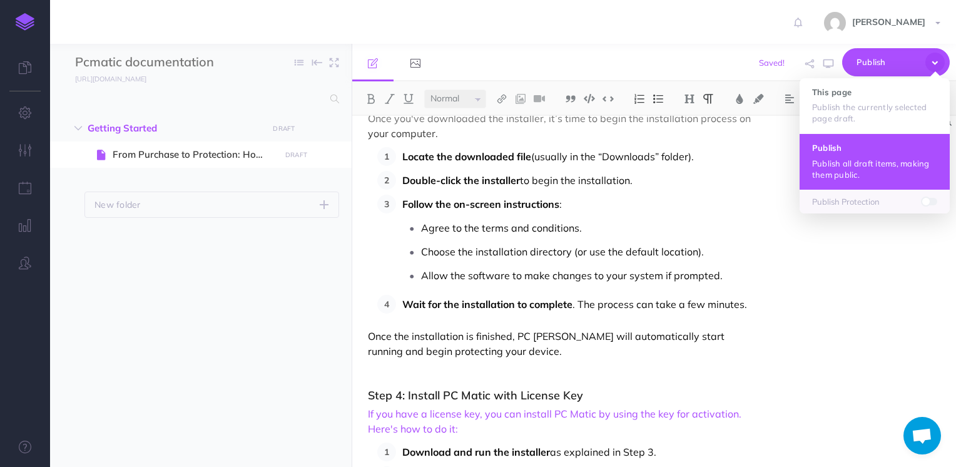
click at [865, 166] on p "Publish all draft items, making them public." at bounding box center [874, 169] width 125 height 23
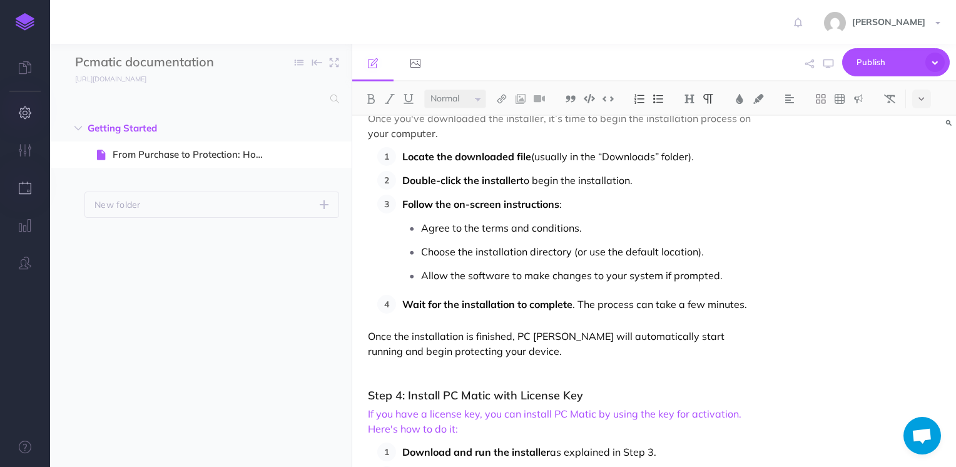
drag, startPoint x: 38, startPoint y: 184, endPoint x: 25, endPoint y: 110, distance: 74.9
click at [25, 110] on div at bounding box center [25, 233] width 50 height 467
click at [25, 110] on icon "button" at bounding box center [25, 112] width 13 height 13
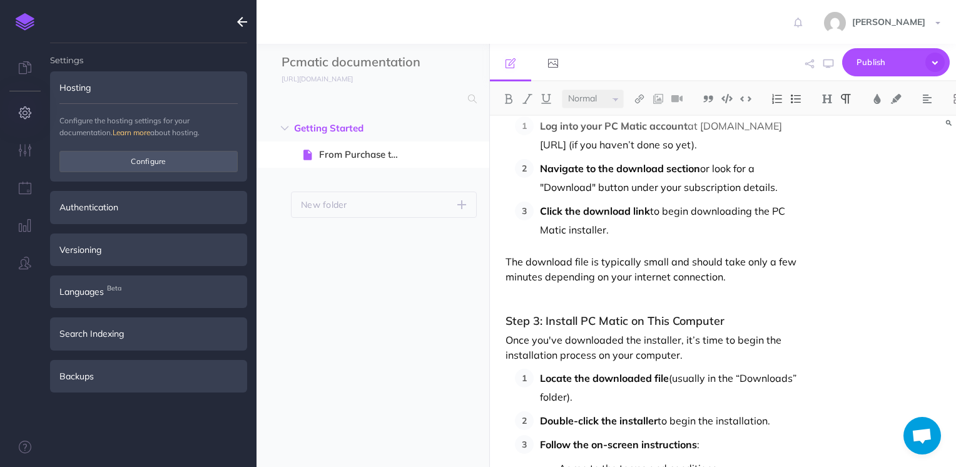
scroll to position [1242, 0]
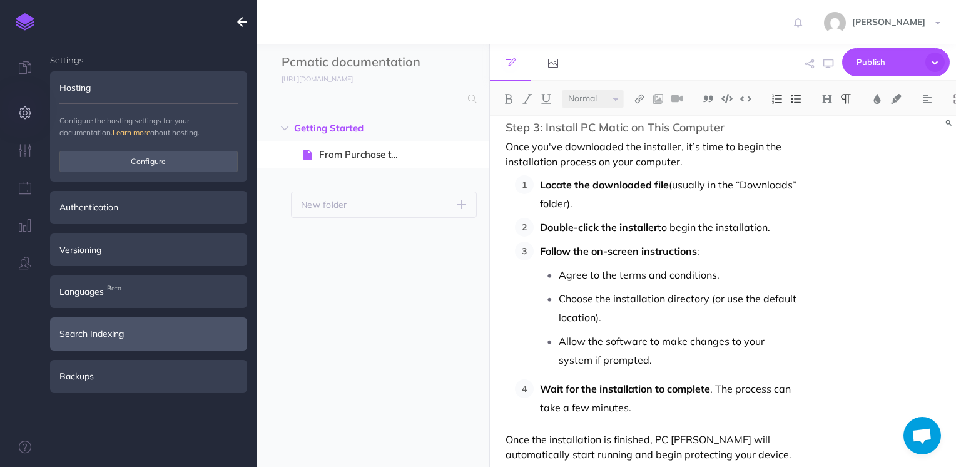
click at [139, 340] on div "Search Indexing" at bounding box center [148, 333] width 197 height 33
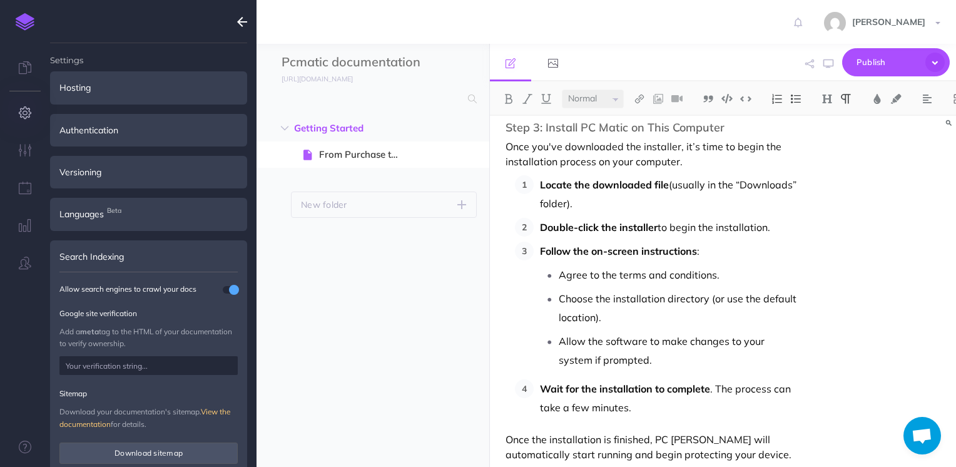
click at [138, 359] on input "text" at bounding box center [148, 365] width 178 height 19
paste input "sMrnlC7C2sOSq9IIBeJgjWc_FtijF0c_Db7SXPGoBXE"
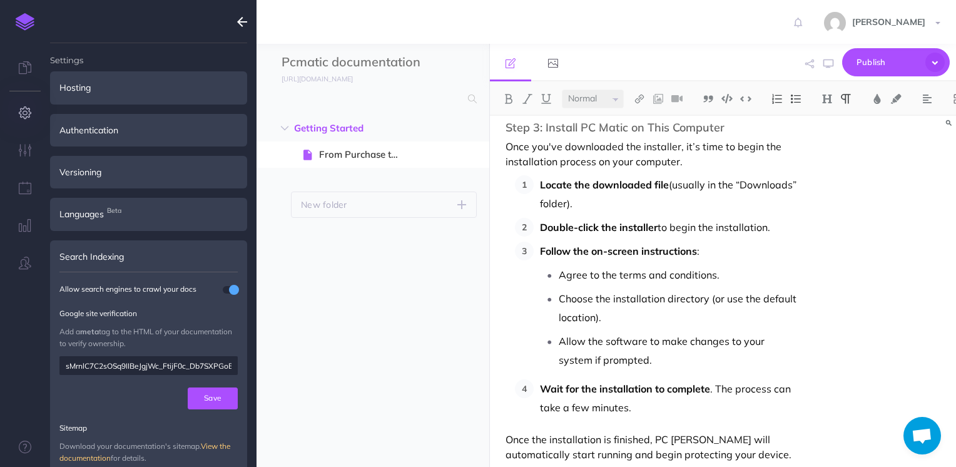
scroll to position [0, 13]
type input "sMrnlC7C2sOSq9IIBeJgjWc_FtijF0c_Db7SXPGoBXE"
click at [200, 392] on button "Save" at bounding box center [213, 397] width 50 height 21
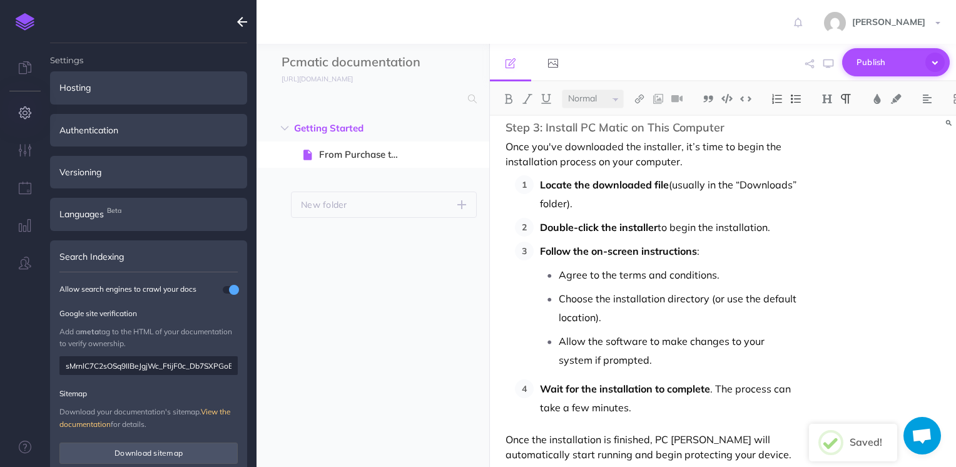
click at [874, 62] on span "Publish" at bounding box center [888, 62] width 63 height 19
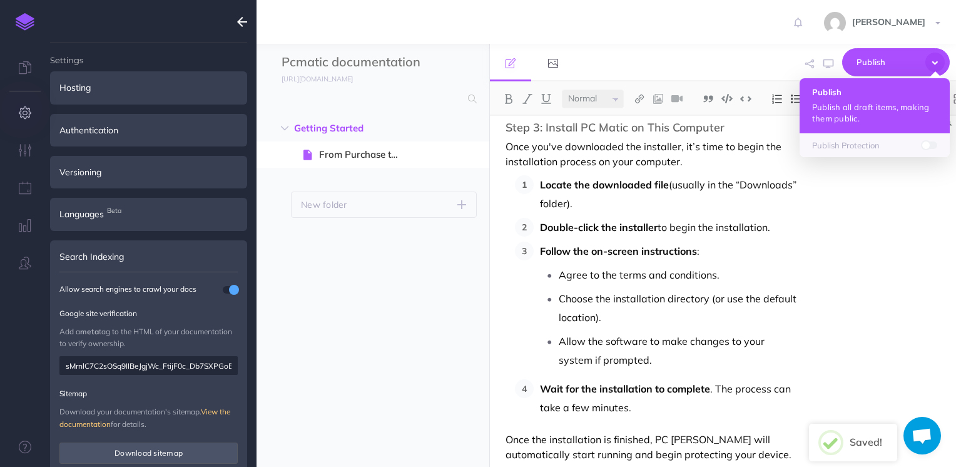
click at [863, 93] on h4 "Publish" at bounding box center [874, 92] width 125 height 9
